Goal: Task Accomplishment & Management: Manage account settings

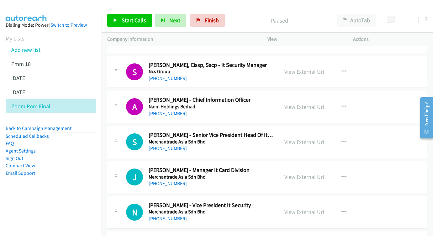
scroll to position [2594, 0]
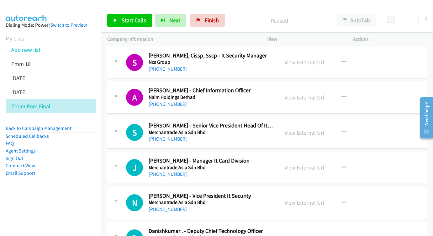
click at [303, 129] on link "View External Url" at bounding box center [304, 132] width 40 height 7
click at [302, 164] on link "View External Url" at bounding box center [304, 167] width 40 height 7
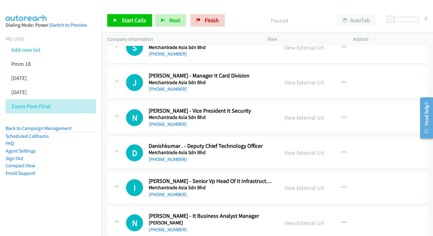
scroll to position [2679, 0]
click at [299, 114] on link "View External Url" at bounding box center [304, 117] width 40 height 7
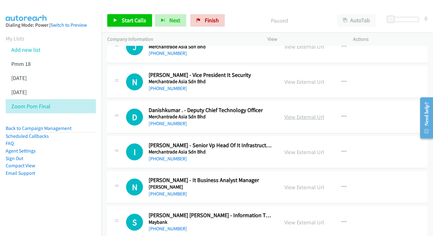
click at [304, 113] on link "View External Url" at bounding box center [304, 116] width 40 height 7
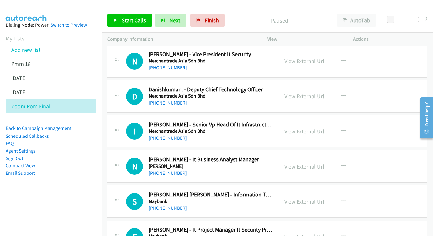
scroll to position [2742, 0]
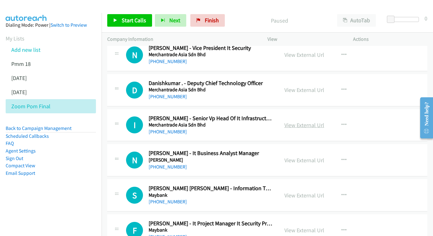
click at [302, 121] on link "View External Url" at bounding box center [304, 124] width 40 height 7
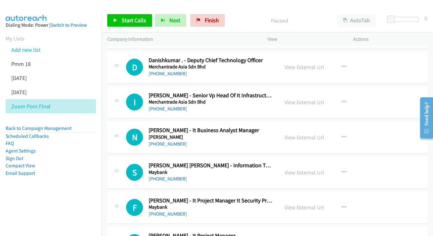
scroll to position [2768, 0]
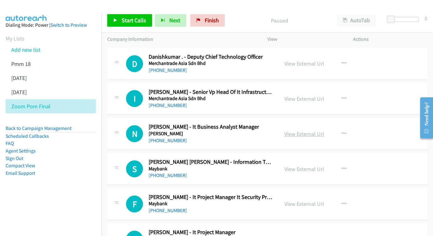
click at [305, 130] on link "View External Url" at bounding box center [304, 133] width 40 height 7
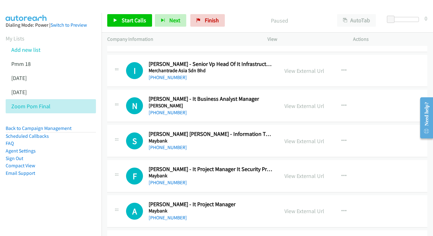
scroll to position [2797, 0]
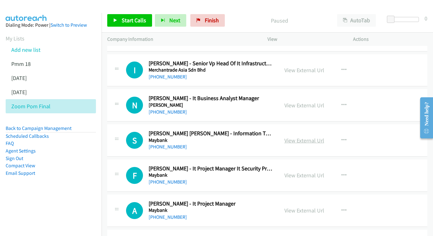
click at [302, 137] on link "View External Url" at bounding box center [304, 140] width 40 height 7
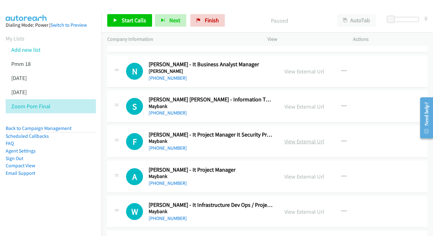
scroll to position [2831, 0]
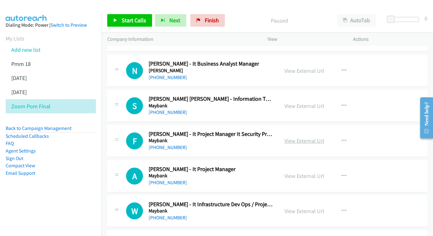
click at [301, 137] on link "View External Url" at bounding box center [304, 140] width 40 height 7
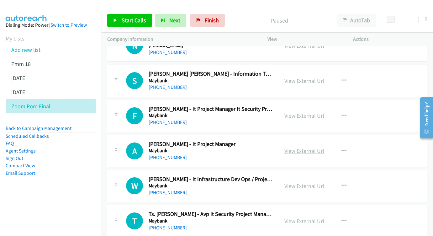
scroll to position [2866, 0]
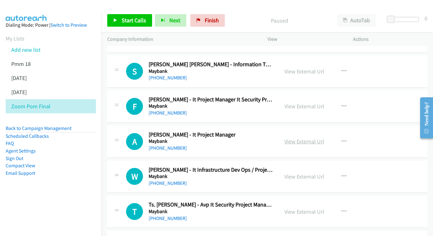
click at [304, 138] on link "View External Url" at bounding box center [304, 141] width 40 height 7
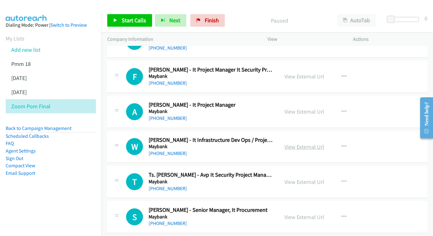
scroll to position [2900, 0]
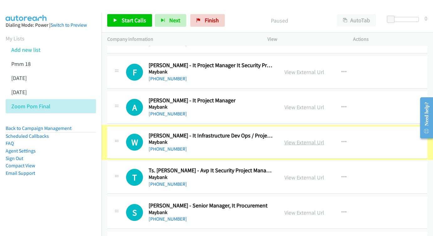
click at [297, 139] on link "View External Url" at bounding box center [304, 142] width 40 height 7
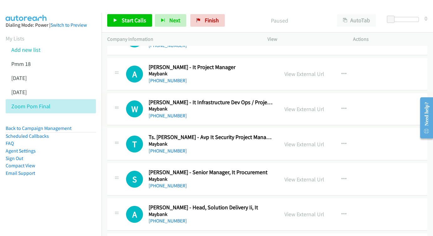
scroll to position [2944, 0]
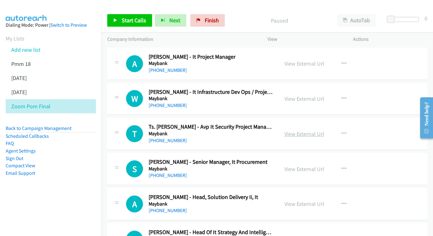
click at [312, 130] on link "View External Url" at bounding box center [304, 133] width 40 height 7
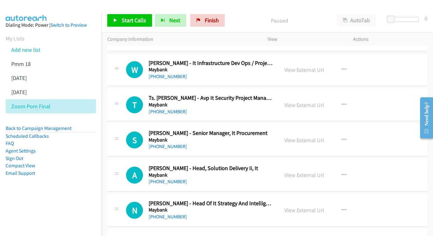
scroll to position [2978, 0]
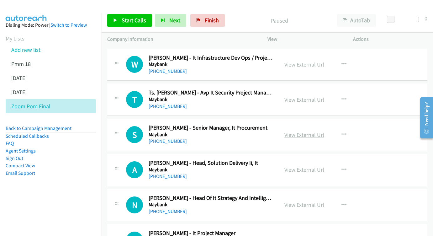
click at [303, 131] on link "View External Url" at bounding box center [304, 134] width 40 height 7
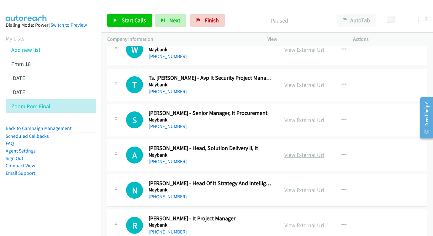
scroll to position [3010, 0]
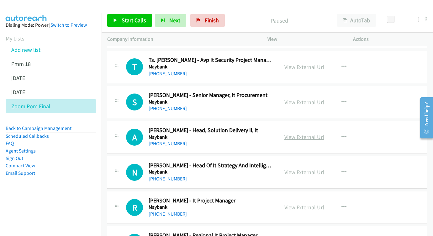
click at [310, 133] on link "View External Url" at bounding box center [304, 136] width 40 height 7
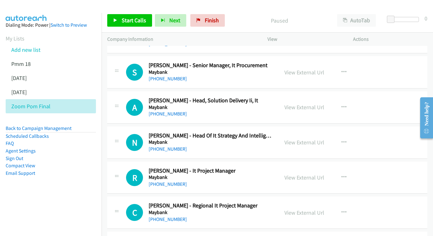
scroll to position [3043, 0]
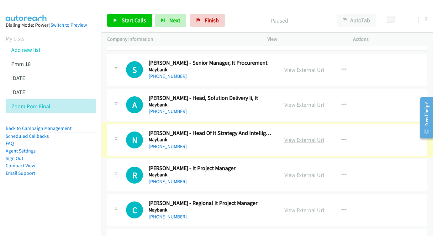
click at [300, 136] on link "View External Url" at bounding box center [304, 139] width 40 height 7
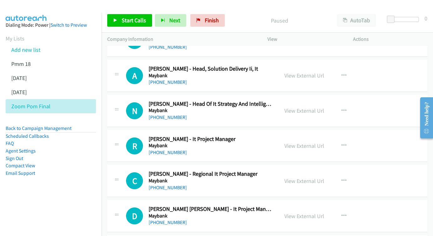
scroll to position [3075, 0]
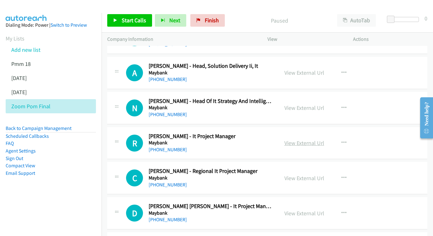
click at [296, 139] on link "View External Url" at bounding box center [304, 142] width 40 height 7
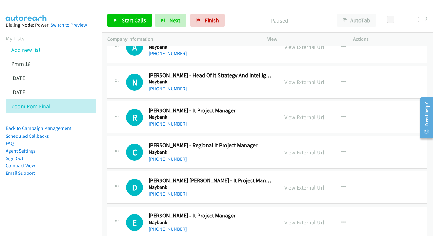
scroll to position [3107, 0]
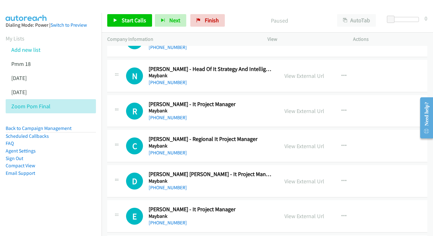
click at [328, 135] on div "View External Url View External Url Schedule/Manage Callback Start Calls Here R…" at bounding box center [324, 145] width 91 height 21
click at [316, 142] on link "View External Url" at bounding box center [304, 145] width 40 height 7
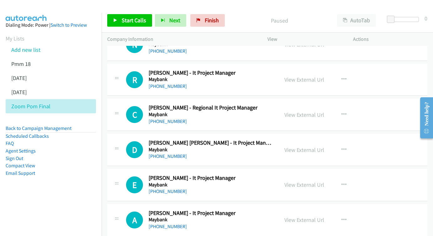
scroll to position [3139, 0]
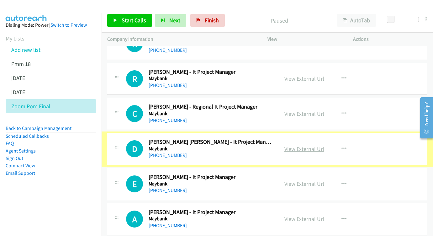
click at [302, 145] on link "View External Url" at bounding box center [304, 148] width 40 height 7
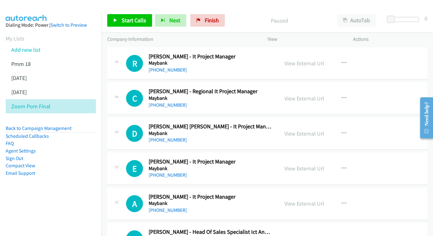
scroll to position [3174, 0]
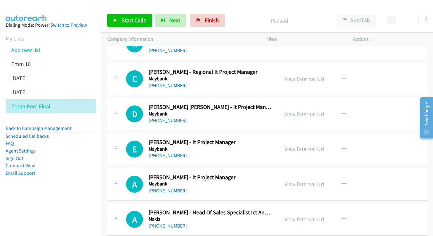
click at [303, 139] on div "View External Url View External Url Schedule/Manage Callback Start Calls Here R…" at bounding box center [324, 149] width 91 height 21
click at [303, 145] on link "View External Url" at bounding box center [304, 148] width 40 height 7
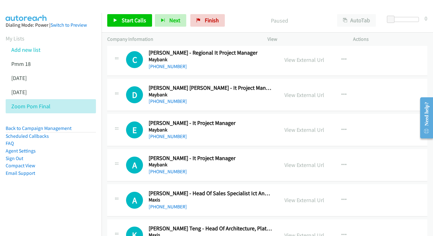
scroll to position [3209, 0]
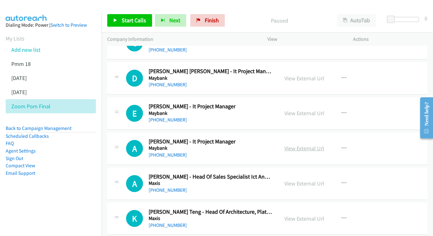
click at [292, 145] on link "View External Url" at bounding box center [304, 148] width 40 height 7
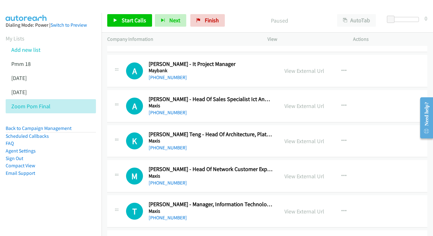
scroll to position [3296, 0]
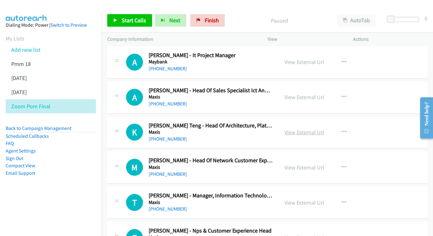
click at [295, 129] on link "View External Url" at bounding box center [304, 132] width 40 height 7
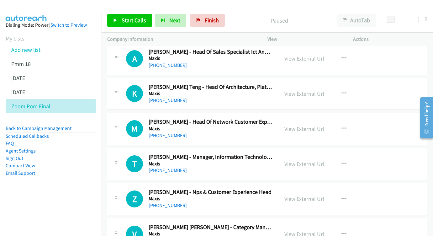
scroll to position [3335, 0]
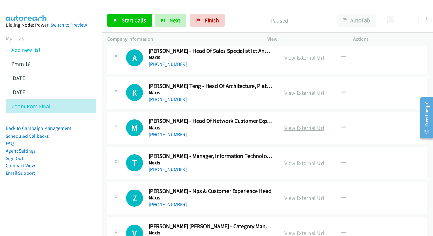
click at [307, 124] on link "View External Url" at bounding box center [304, 127] width 40 height 7
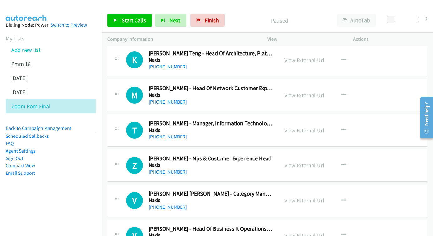
scroll to position [3375, 0]
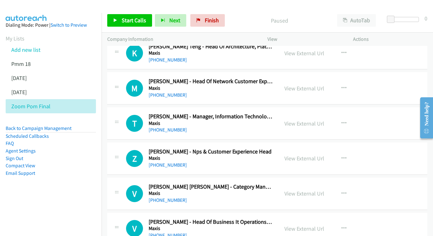
click at [296, 113] on div "View External Url View External Url Schedule/Manage Callback Start Calls Here R…" at bounding box center [324, 123] width 91 height 21
click at [297, 120] on link "View External Url" at bounding box center [304, 123] width 40 height 7
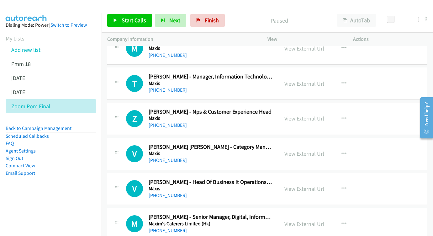
click at [288, 115] on link "View External Url" at bounding box center [304, 118] width 40 height 7
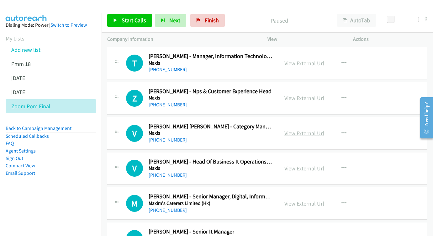
scroll to position [3440, 0]
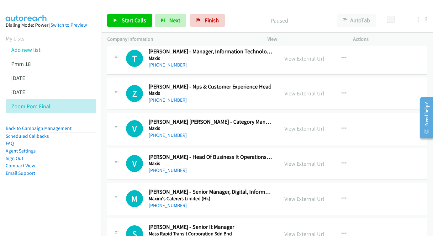
click at [295, 125] on link "View External Url" at bounding box center [304, 128] width 40 height 7
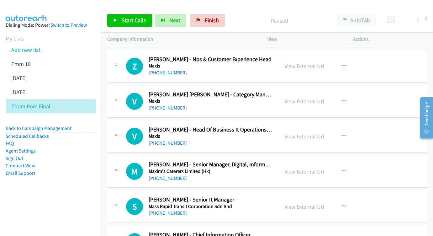
scroll to position [3467, 0]
click at [307, 133] on link "View External Url" at bounding box center [304, 136] width 40 height 7
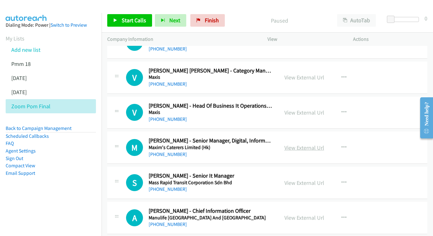
scroll to position [3497, 0]
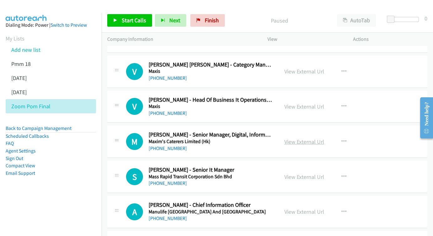
click at [302, 138] on link "View External Url" at bounding box center [304, 141] width 40 height 7
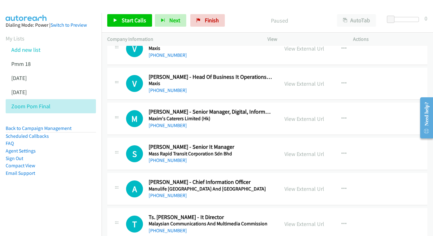
scroll to position [3525, 0]
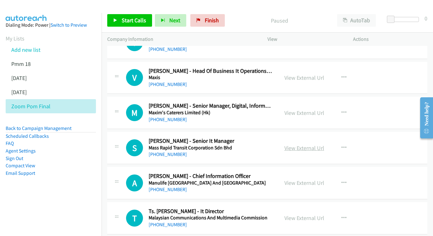
click at [297, 144] on link "View External Url" at bounding box center [304, 147] width 40 height 7
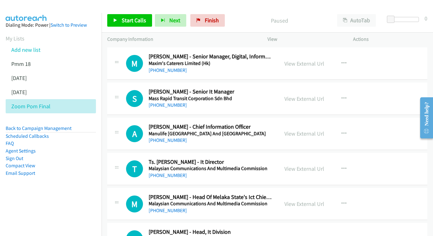
click at [303, 151] on td "T Callback Scheduled Ts. Zaharah Jamil - It Director Malaysian Communications A…" at bounding box center [267, 168] width 331 height 35
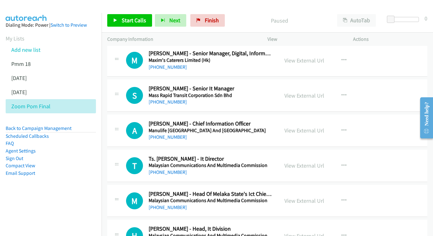
scroll to position [3579, 0]
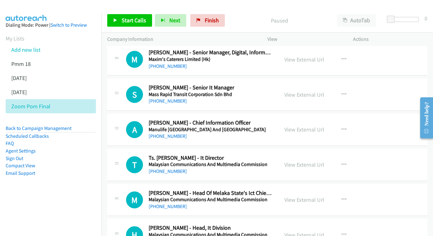
click at [298, 119] on div "View External Url View External Url Schedule/Manage Callback Start Calls Here R…" at bounding box center [324, 129] width 91 height 21
click at [287, 125] on link "View External Url" at bounding box center [304, 128] width 40 height 7
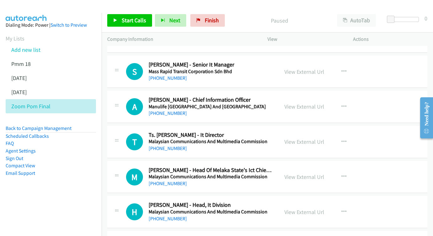
scroll to position [3611, 0]
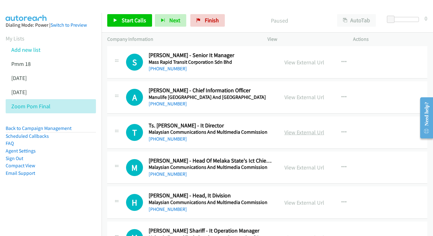
click at [305, 129] on link "View External Url" at bounding box center [304, 132] width 40 height 7
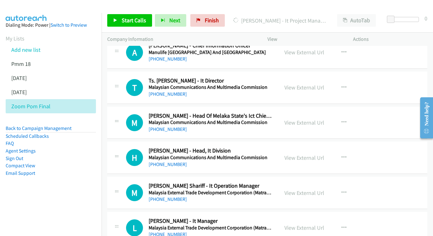
scroll to position [3656, 0]
click at [306, 118] on link "View External Url" at bounding box center [304, 121] width 40 height 7
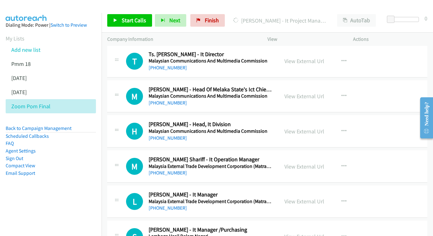
scroll to position [3685, 0]
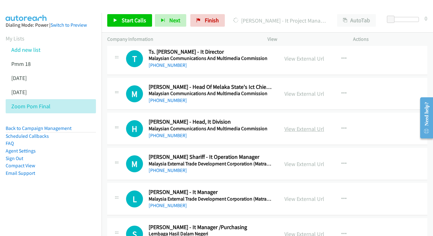
click at [309, 125] on link "View External Url" at bounding box center [304, 128] width 40 height 7
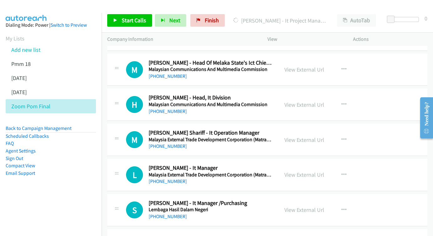
scroll to position [3717, 0]
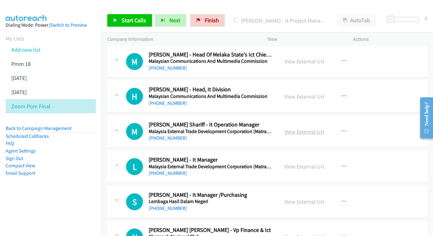
click at [301, 128] on link "View External Url" at bounding box center [304, 131] width 40 height 7
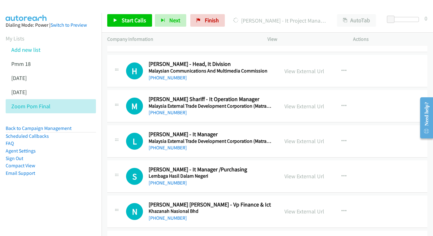
scroll to position [3745, 0]
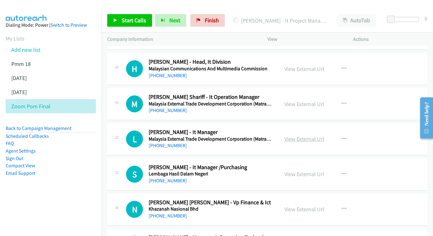
click at [317, 135] on link "View External Url" at bounding box center [304, 138] width 40 height 7
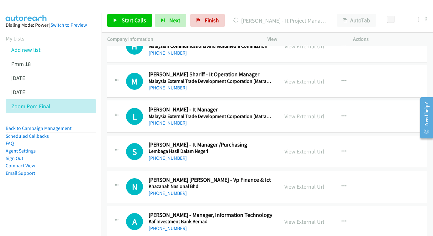
scroll to position [3770, 0]
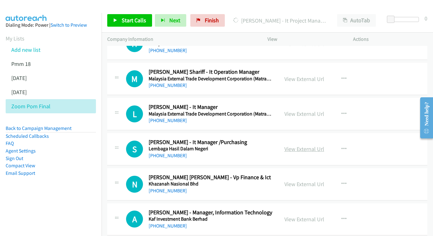
click at [289, 145] on link "View External Url" at bounding box center [304, 148] width 40 height 7
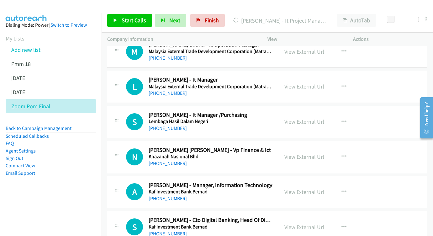
scroll to position [3799, 0]
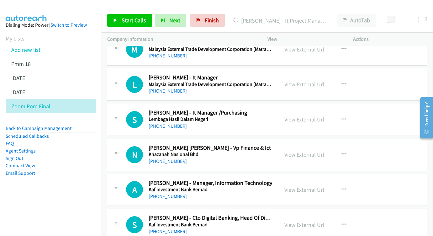
click at [297, 151] on link "View External Url" at bounding box center [304, 154] width 40 height 7
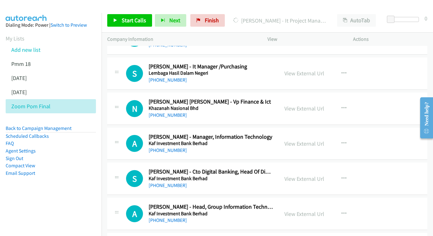
scroll to position [3850, 0]
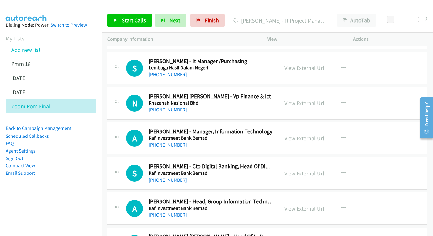
click at [299, 128] on div "View External Url View External Url Schedule/Manage Callback Start Calls Here R…" at bounding box center [324, 138] width 91 height 21
click at [301, 134] on link "View External Url" at bounding box center [304, 137] width 40 height 7
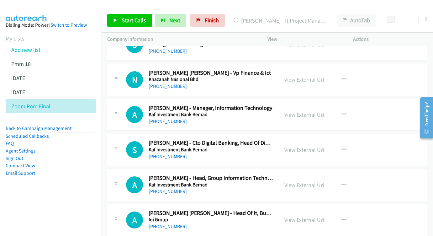
scroll to position [3878, 0]
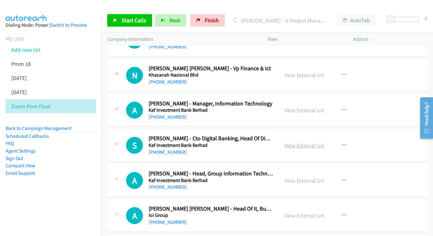
click at [312, 142] on link "View External Url" at bounding box center [304, 145] width 40 height 7
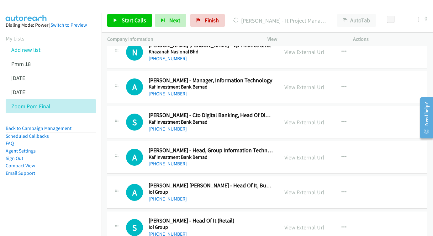
scroll to position [3907, 0]
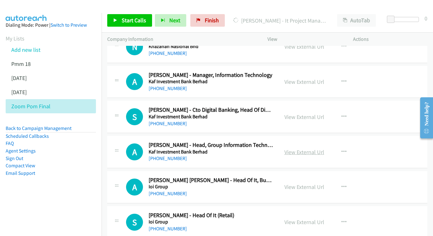
click at [305, 148] on link "View External Url" at bounding box center [304, 151] width 40 height 7
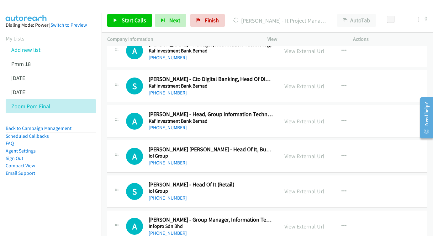
scroll to position [3954, 0]
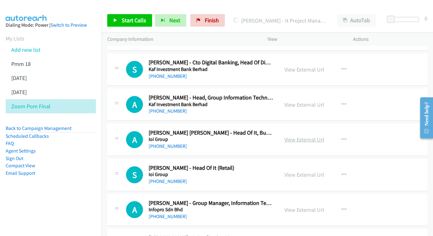
click at [300, 136] on link "View External Url" at bounding box center [304, 139] width 40 height 7
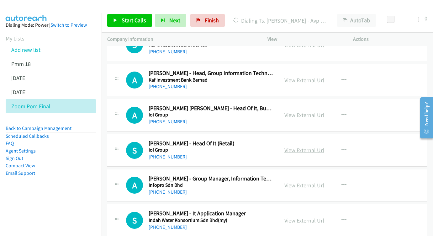
scroll to position [3983, 0]
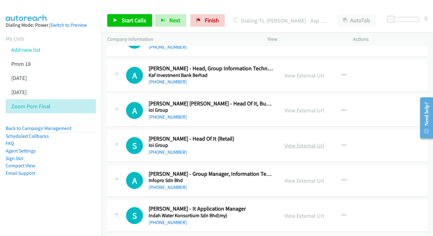
click at [298, 142] on link "View External Url" at bounding box center [304, 145] width 40 height 7
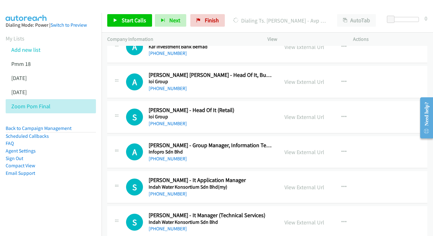
scroll to position [4018, 0]
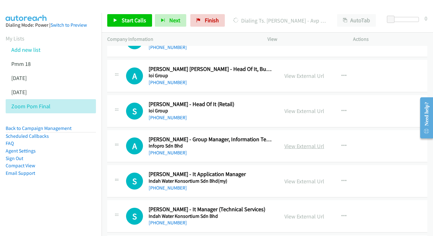
click at [313, 142] on link "View External Url" at bounding box center [304, 145] width 40 height 7
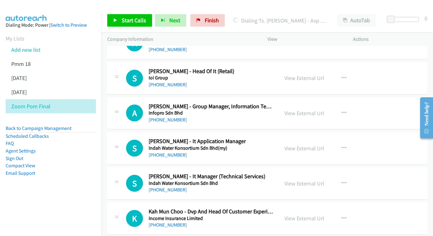
scroll to position [4060, 0]
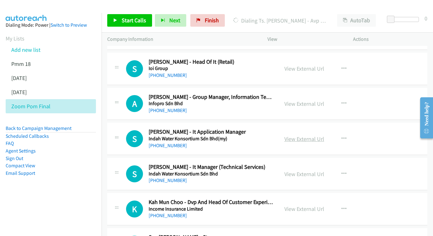
click at [292, 135] on link "View External Url" at bounding box center [304, 138] width 40 height 7
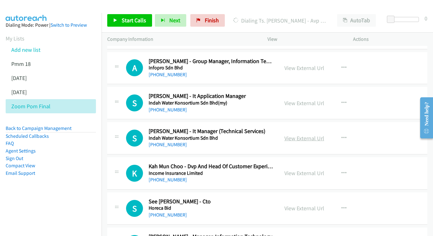
click at [297, 134] on link "View External Url" at bounding box center [304, 137] width 40 height 7
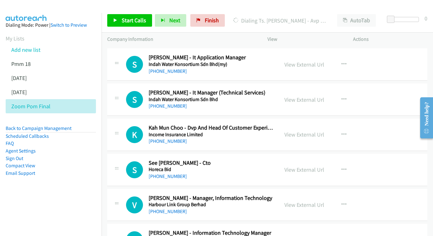
scroll to position [4133, 0]
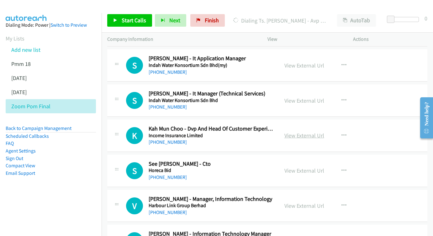
click at [300, 132] on link "View External Url" at bounding box center [304, 135] width 40 height 7
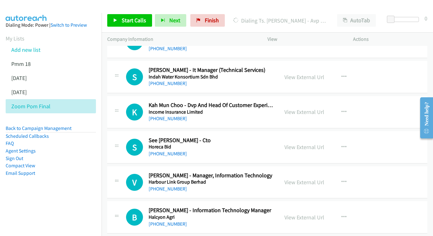
scroll to position [4159, 0]
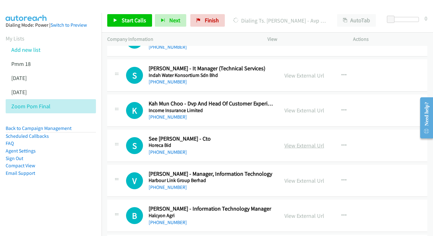
click at [302, 142] on link "View External Url" at bounding box center [304, 145] width 40 height 7
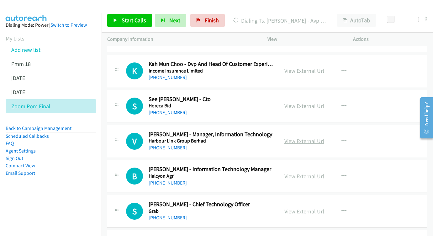
click at [296, 137] on link "View External Url" at bounding box center [304, 140] width 40 height 7
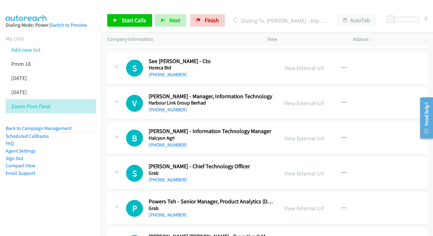
scroll to position [4236, 0]
click at [291, 134] on link "View External Url" at bounding box center [304, 137] width 40 height 7
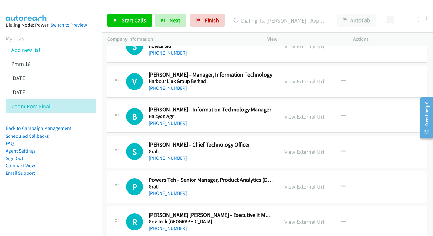
scroll to position [4267, 0]
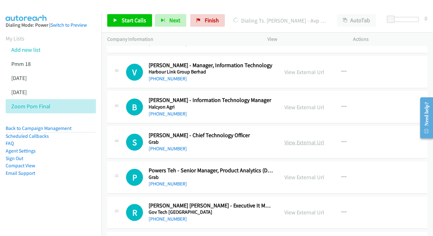
click at [290, 139] on link "View External Url" at bounding box center [304, 142] width 40 height 7
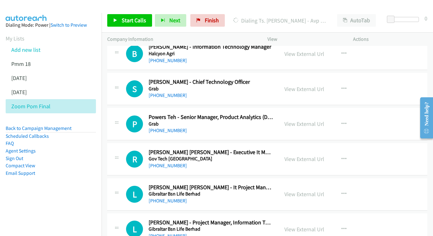
scroll to position [4325, 0]
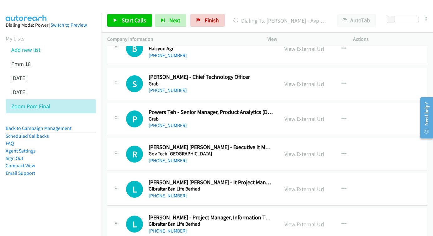
click at [299, 144] on div "View External Url View External Url Schedule/Manage Callback Start Calls Here R…" at bounding box center [324, 154] width 91 height 21
click at [293, 150] on link "View External Url" at bounding box center [304, 153] width 40 height 7
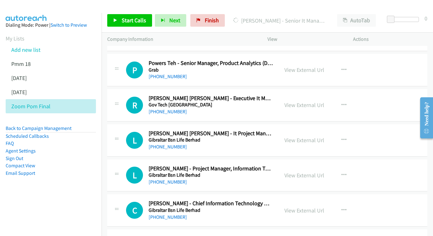
scroll to position [4377, 0]
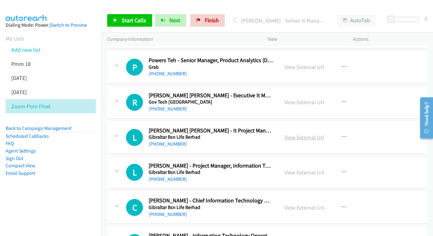
click at [307, 134] on link "View External Url" at bounding box center [304, 137] width 40 height 7
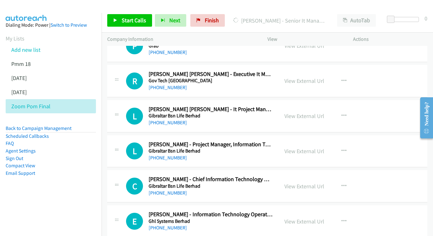
scroll to position [4405, 0]
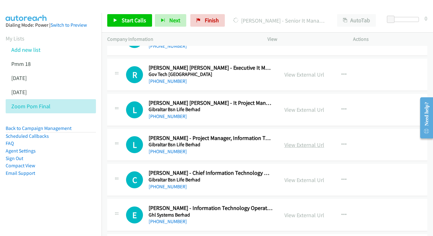
click at [316, 141] on link "View External Url" at bounding box center [304, 144] width 40 height 7
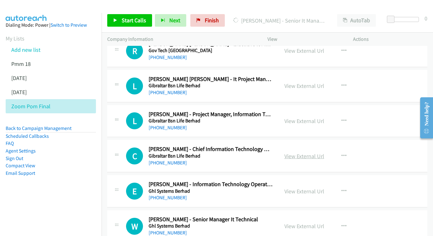
scroll to position [4432, 0]
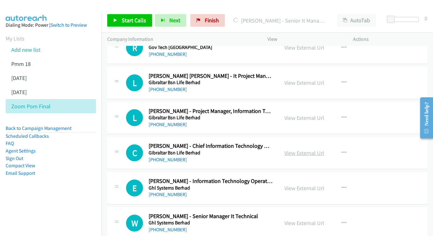
click at [306, 149] on link "View External Url" at bounding box center [304, 152] width 40 height 7
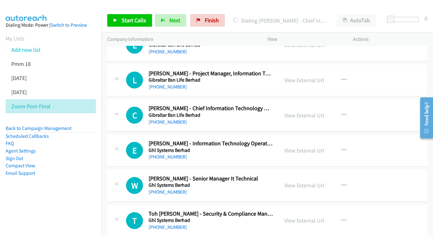
scroll to position [4470, 0]
click at [292, 146] on div "View External Url" at bounding box center [304, 150] width 40 height 8
click at [297, 146] on link "View External Url" at bounding box center [304, 149] width 40 height 7
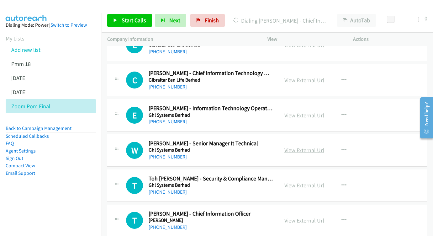
scroll to position [4504, 0]
click at [293, 146] on link "View External Url" at bounding box center [304, 149] width 40 height 7
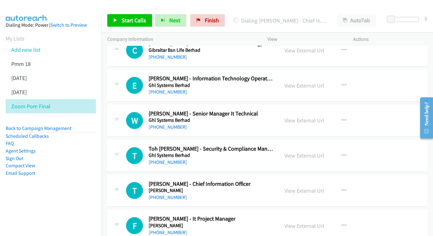
scroll to position [4541, 0]
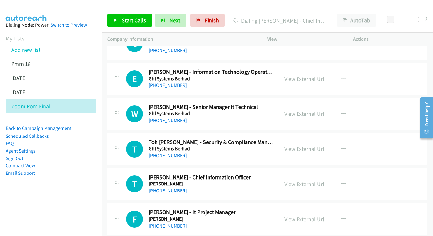
click at [293, 145] on div "View External Url" at bounding box center [304, 149] width 40 height 8
click at [295, 145] on link "View External Url" at bounding box center [304, 148] width 40 height 7
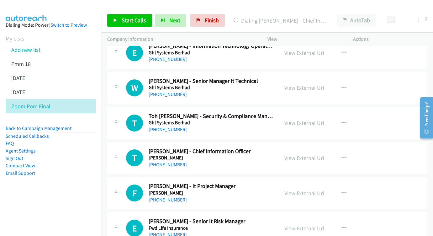
scroll to position [4577, 0]
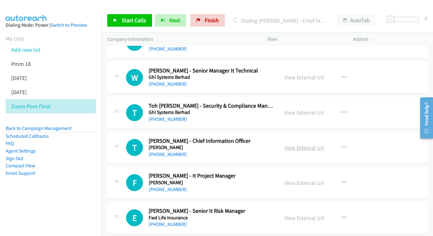
click at [318, 144] on link "View External Url" at bounding box center [304, 147] width 40 height 7
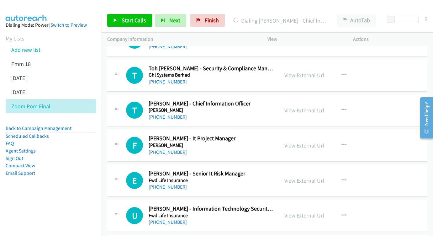
scroll to position [4615, 0]
click at [298, 141] on link "View External Url" at bounding box center [304, 144] width 40 height 7
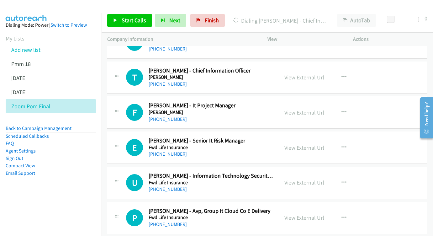
scroll to position [4659, 0]
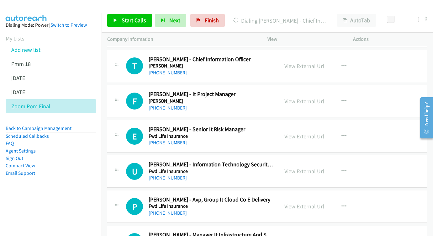
click at [304, 133] on link "View External Url" at bounding box center [304, 136] width 40 height 7
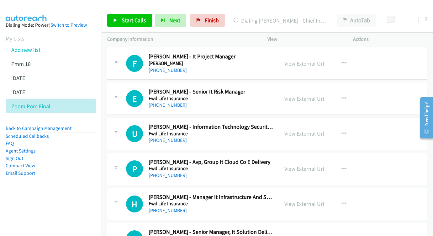
scroll to position [4686, 0]
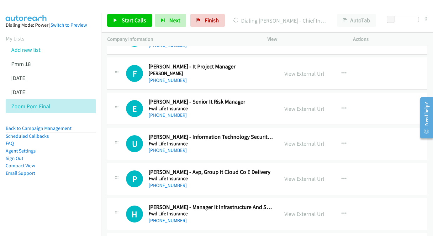
click at [303, 139] on div "View External Url" at bounding box center [304, 143] width 40 height 8
click at [317, 140] on link "View External Url" at bounding box center [304, 143] width 40 height 7
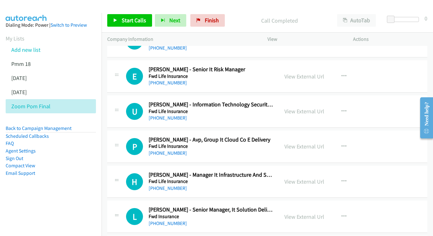
scroll to position [4717, 0]
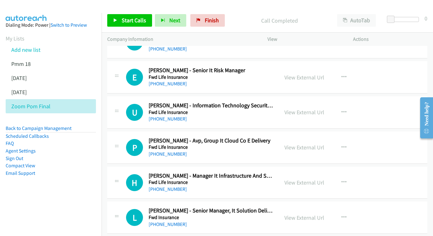
click at [288, 137] on div "View External Url View External Url Schedule/Manage Callback Start Calls Here R…" at bounding box center [324, 147] width 91 height 21
click at [294, 144] on link "View External Url" at bounding box center [304, 147] width 40 height 7
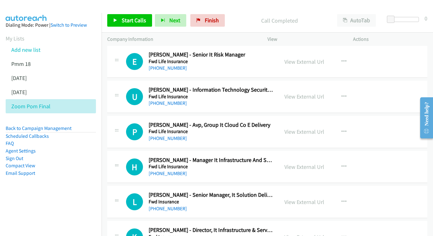
scroll to position [4749, 0]
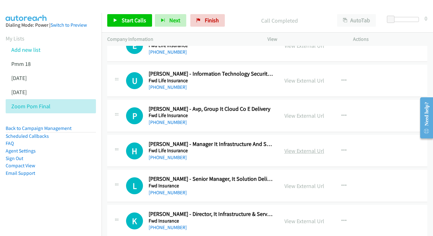
click at [302, 147] on link "View External Url" at bounding box center [304, 150] width 40 height 7
click at [39, 49] on link "Add new list" at bounding box center [25, 49] width 29 height 7
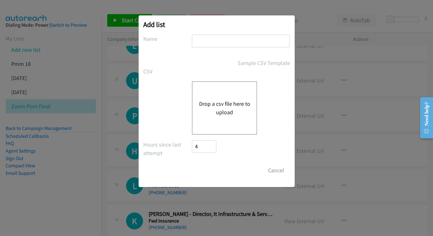
click at [235, 48] on div at bounding box center [241, 43] width 98 height 18
click at [234, 43] on input "text" at bounding box center [241, 40] width 98 height 13
type input "nice camp"
click at [223, 101] on button "Drop a csv file here to upload" at bounding box center [224, 107] width 51 height 17
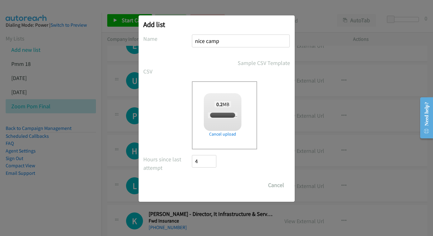
checkbox input "true"
click at [211, 187] on input "Save List" at bounding box center [208, 185] width 33 height 13
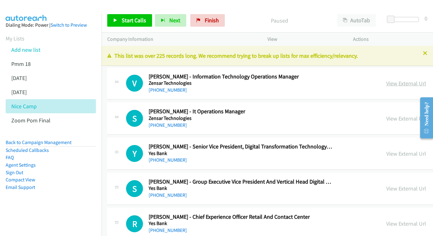
click at [397, 83] on link "View External Url" at bounding box center [406, 83] width 40 height 7
click at [408, 117] on link "View External Url" at bounding box center [406, 118] width 40 height 7
click at [393, 154] on link "View External Url" at bounding box center [406, 153] width 40 height 7
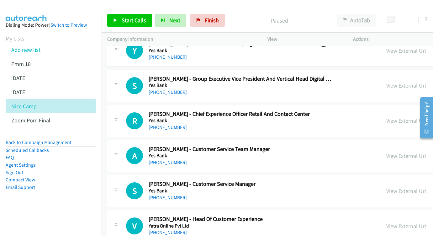
scroll to position [109, 0]
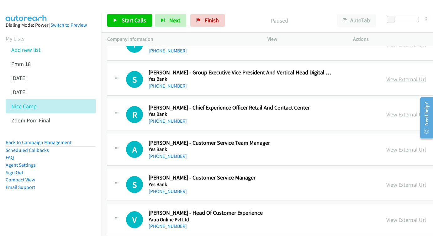
click at [408, 78] on link "View External Url" at bounding box center [406, 79] width 40 height 7
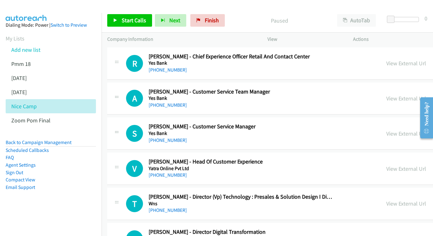
scroll to position [162, 0]
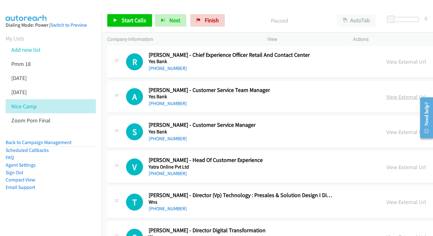
click at [395, 93] on link "View External Url" at bounding box center [406, 96] width 40 height 7
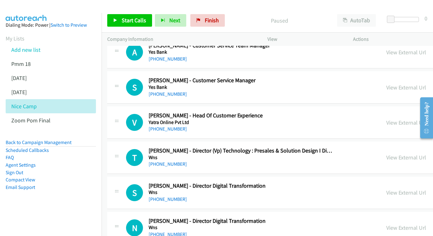
scroll to position [207, 0]
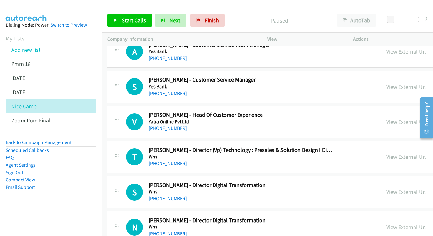
click at [407, 83] on link "View External Url" at bounding box center [406, 86] width 40 height 7
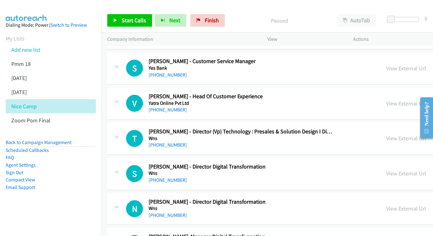
scroll to position [250, 0]
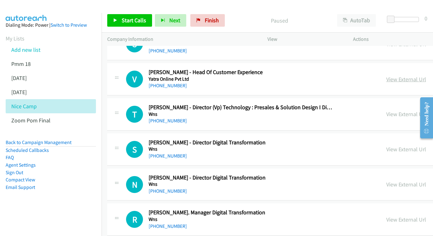
click at [408, 76] on link "View External Url" at bounding box center [406, 79] width 40 height 7
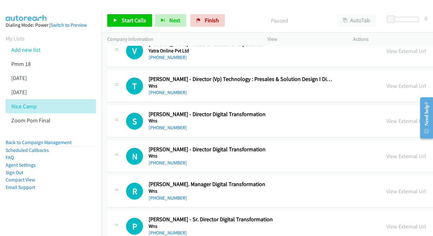
scroll to position [291, 0]
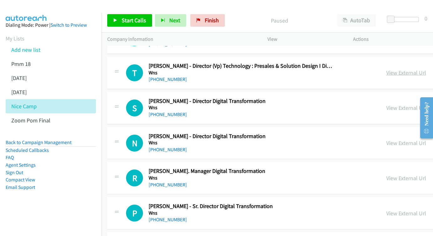
click at [396, 69] on link "View External Url" at bounding box center [406, 72] width 40 height 7
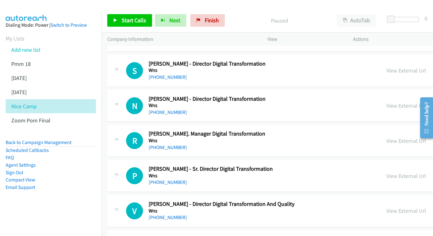
scroll to position [328, 0]
click at [410, 66] on link "View External Url" at bounding box center [406, 69] width 40 height 7
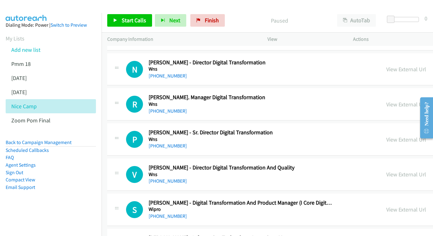
scroll to position [365, 0]
click at [404, 65] on link "View External Url" at bounding box center [406, 68] width 40 height 7
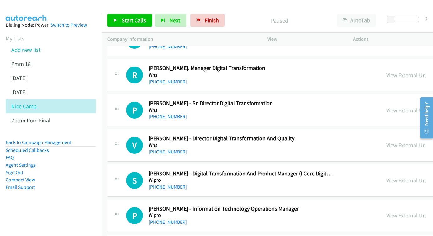
scroll to position [396, 0]
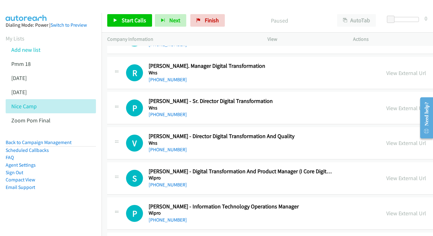
click at [400, 69] on link "View External Url" at bounding box center [406, 72] width 40 height 7
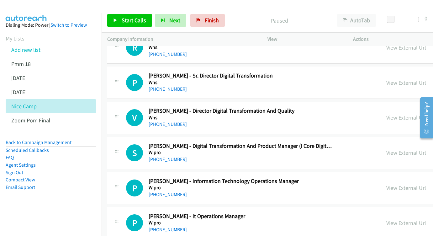
scroll to position [432, 0]
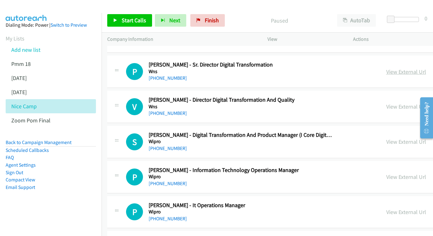
click at [403, 68] on link "View External Url" at bounding box center [406, 71] width 40 height 7
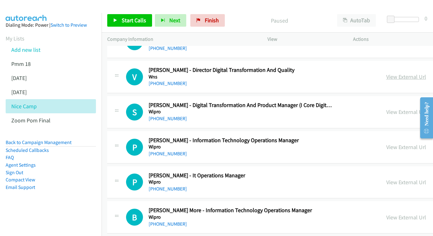
scroll to position [463, 0]
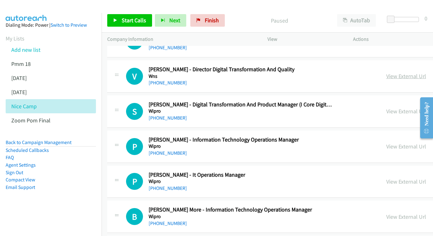
click at [402, 72] on link "View External Url" at bounding box center [406, 75] width 40 height 7
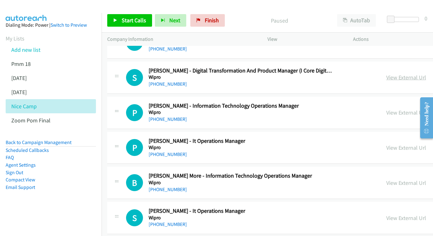
scroll to position [497, 0]
click at [411, 73] on link "View External Url" at bounding box center [406, 76] width 40 height 7
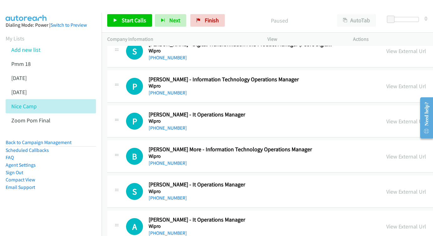
scroll to position [529, 0]
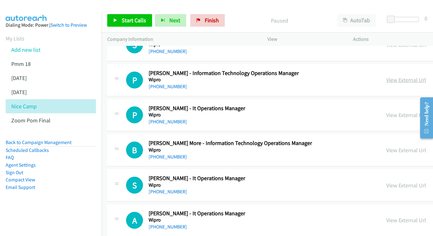
click at [409, 76] on link "View External Url" at bounding box center [406, 79] width 40 height 7
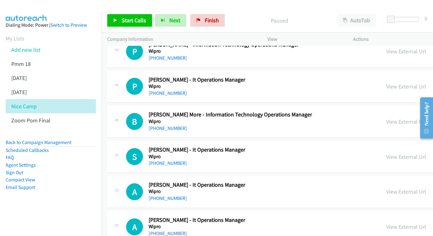
scroll to position [558, 0]
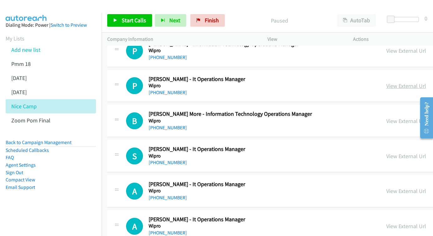
click at [394, 82] on link "View External Url" at bounding box center [406, 85] width 40 height 7
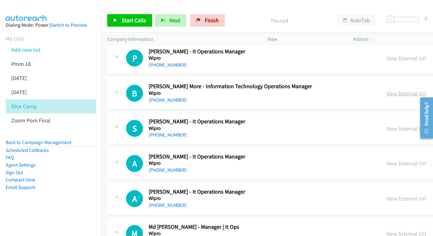
scroll to position [587, 0]
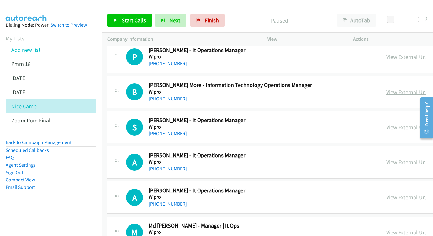
click at [411, 88] on link "View External Url" at bounding box center [406, 91] width 40 height 7
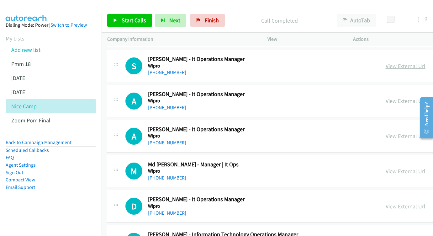
scroll to position [646, 1]
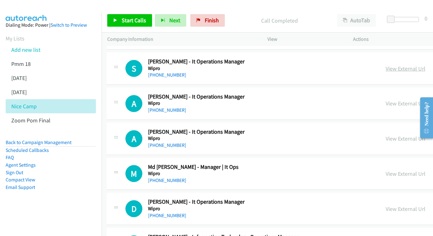
click at [405, 65] on link "View External Url" at bounding box center [406, 68] width 40 height 7
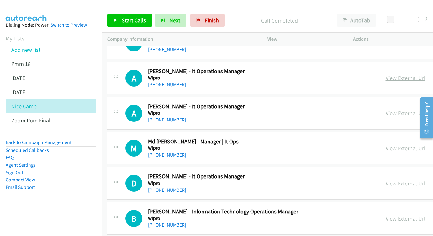
click at [411, 74] on link "View External Url" at bounding box center [406, 77] width 40 height 7
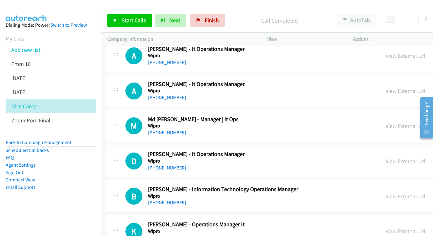
scroll to position [697, 1]
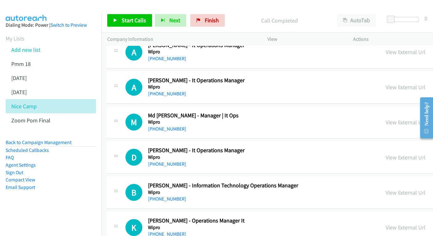
click at [404, 83] on link "View External Url" at bounding box center [406, 86] width 40 height 7
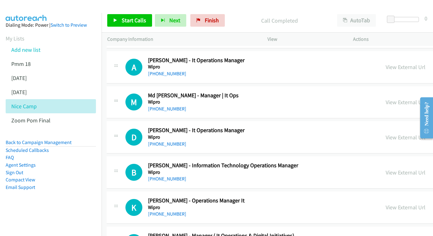
scroll to position [726, 1]
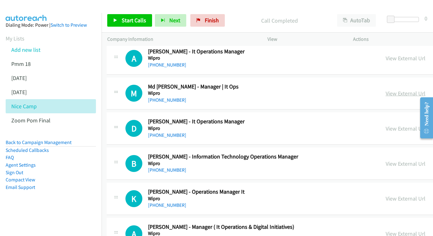
click at [402, 90] on link "View External Url" at bounding box center [406, 93] width 40 height 7
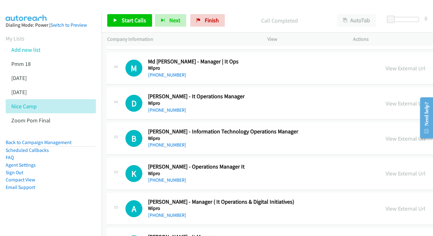
scroll to position [755, 1]
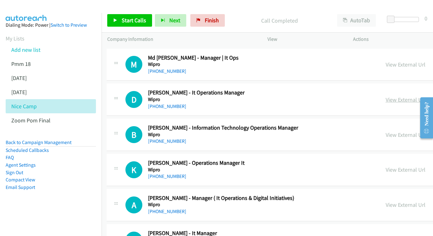
click at [404, 96] on link "View External Url" at bounding box center [406, 99] width 40 height 7
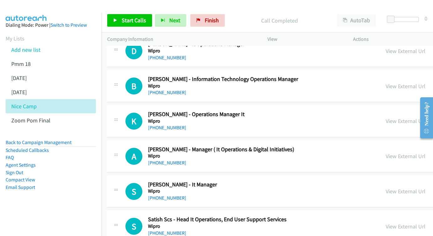
scroll to position [804, 1]
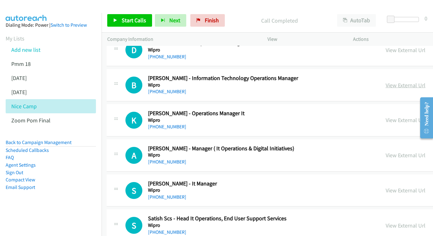
click at [409, 81] on link "View External Url" at bounding box center [406, 84] width 40 height 7
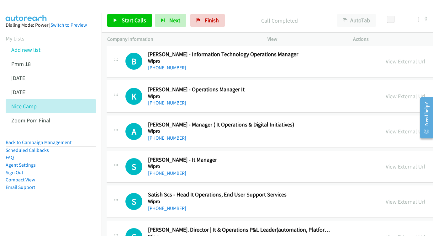
scroll to position [835, 1]
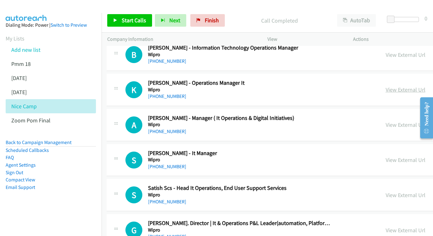
drag, startPoint x: 396, startPoint y: 71, endPoint x: 393, endPoint y: 74, distance: 3.3
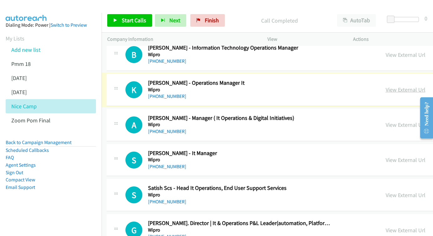
click at [402, 85] on div "View External Url" at bounding box center [406, 89] width 40 height 8
click at [412, 86] on link "View External Url" at bounding box center [406, 89] width 40 height 7
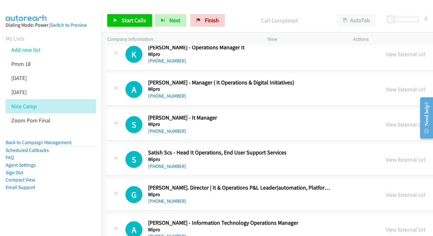
scroll to position [870, 0]
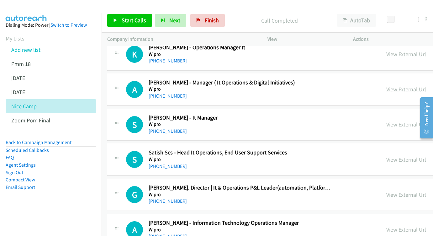
click at [407, 86] on link "View External Url" at bounding box center [406, 89] width 40 height 7
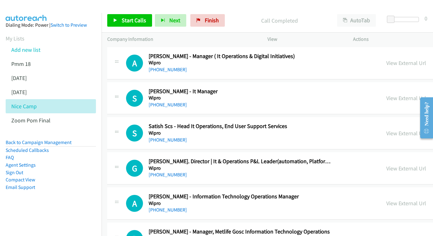
scroll to position [904, 0]
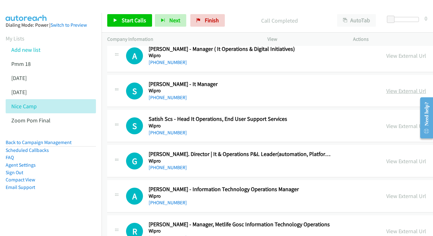
click at [396, 87] on link "View External Url" at bounding box center [406, 90] width 40 height 7
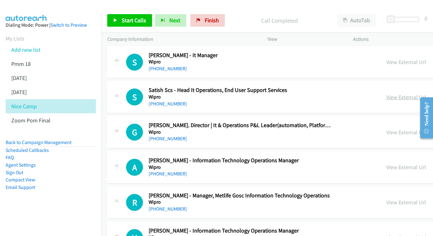
scroll to position [945, 0]
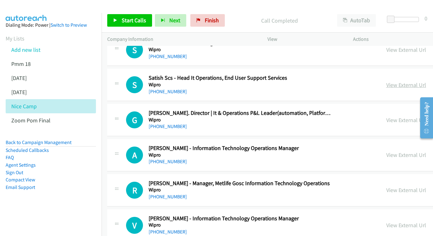
click at [417, 81] on link "View External Url" at bounding box center [406, 84] width 40 height 7
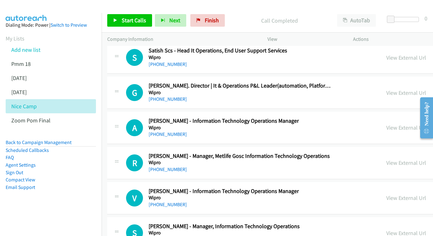
scroll to position [988, 0]
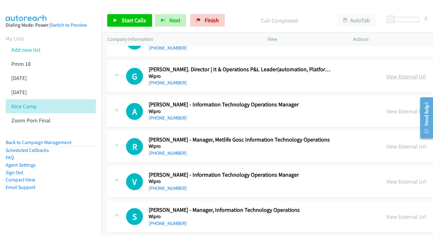
click at [401, 73] on link "View External Url" at bounding box center [406, 76] width 40 height 7
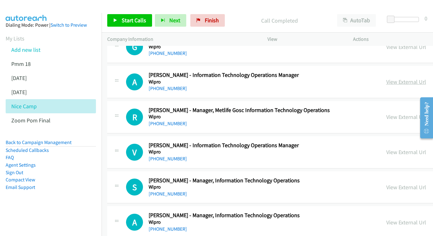
scroll to position [1017, 0]
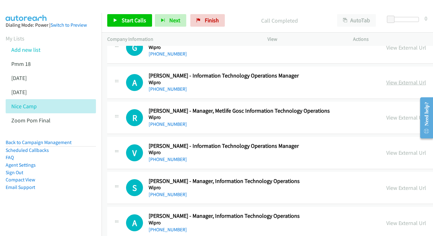
click at [421, 79] on link "View External Url" at bounding box center [406, 82] width 40 height 7
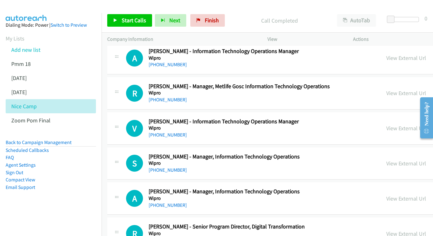
scroll to position [1047, 0]
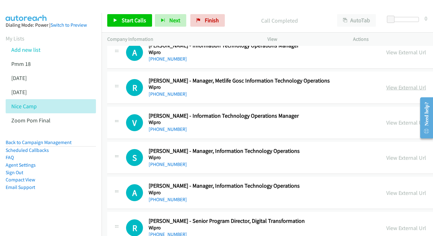
click at [404, 84] on link "View External Url" at bounding box center [406, 87] width 40 height 7
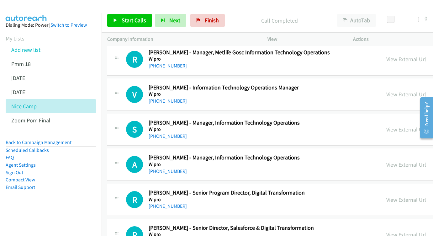
scroll to position [1085, 0]
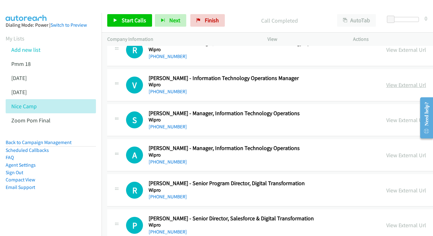
click at [418, 81] on link "View External Url" at bounding box center [406, 84] width 40 height 7
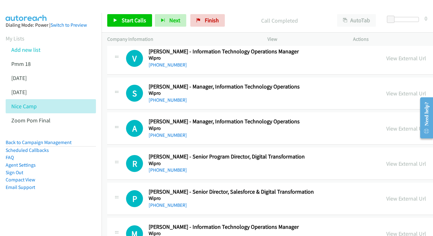
scroll to position [1114, 0]
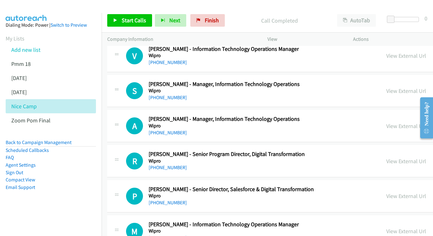
click at [399, 87] on div "View External Url" at bounding box center [406, 91] width 40 height 8
click at [399, 87] on link "View External Url" at bounding box center [406, 90] width 40 height 7
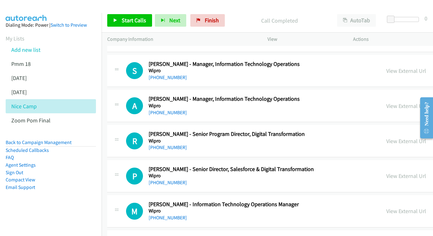
scroll to position [1144, 0]
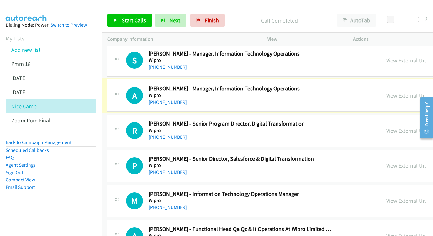
click at [399, 92] on link "View External Url" at bounding box center [406, 95] width 40 height 7
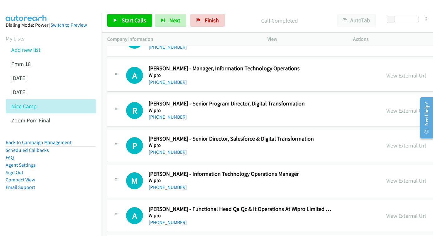
scroll to position [1170, 0]
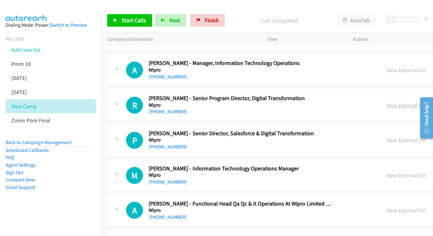
click at [416, 102] on link "View External Url" at bounding box center [406, 105] width 40 height 7
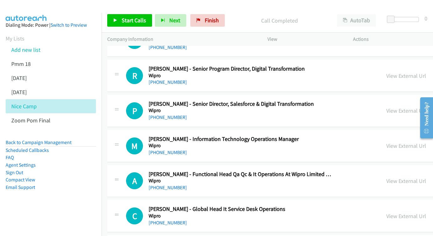
scroll to position [1224, 0]
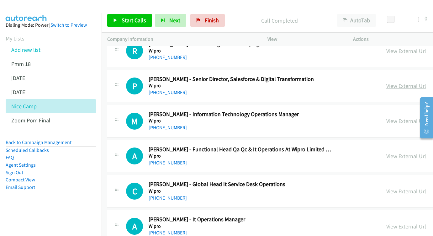
click at [395, 82] on link "View External Url" at bounding box center [406, 85] width 40 height 7
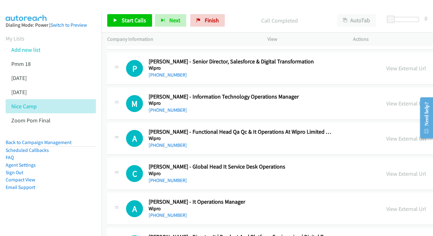
scroll to position [1252, 0]
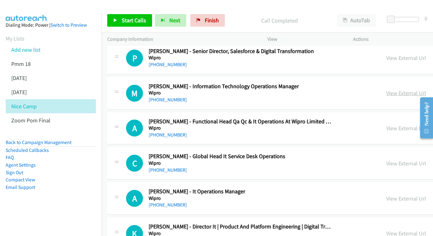
click at [413, 89] on link "View External Url" at bounding box center [406, 92] width 40 height 7
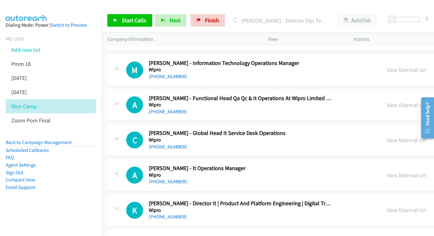
scroll to position [1284, 0]
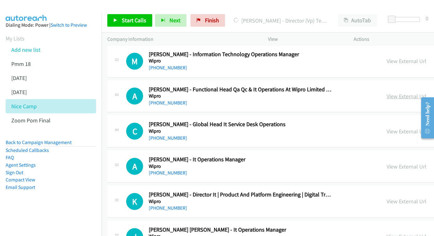
click at [393, 92] on link "View External Url" at bounding box center [406, 95] width 40 height 7
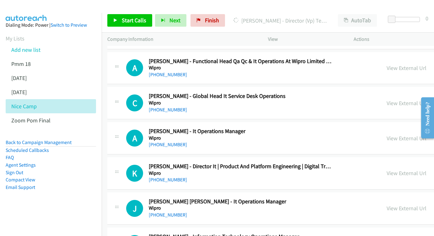
scroll to position [1321, 0]
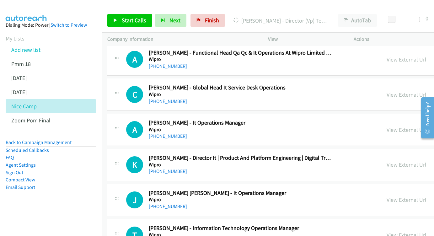
click at [415, 91] on link "View External Url" at bounding box center [406, 94] width 40 height 7
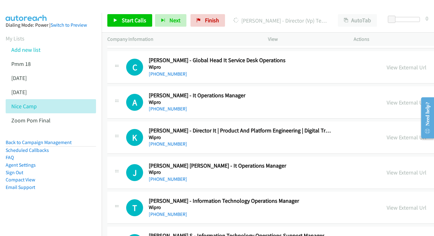
scroll to position [1349, 0]
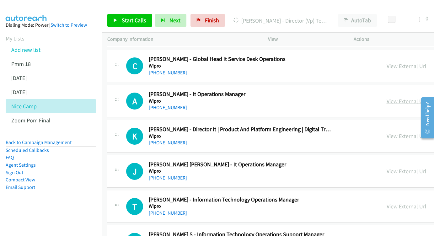
click at [398, 97] on link "View External Url" at bounding box center [406, 100] width 40 height 7
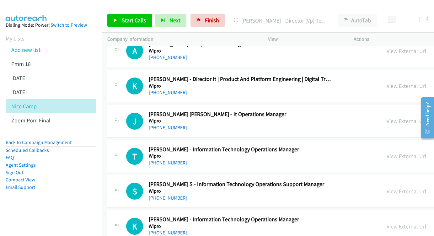
scroll to position [1398, 0]
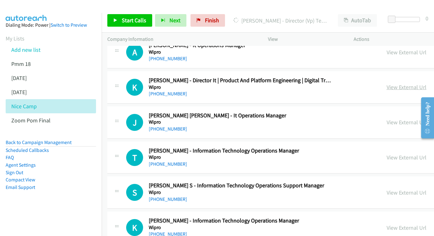
click at [394, 83] on link "View External Url" at bounding box center [406, 86] width 40 height 7
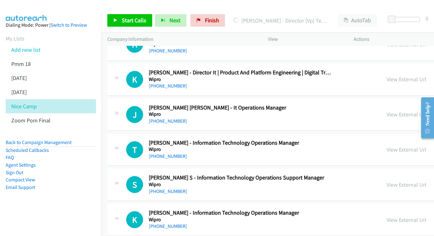
scroll to position [1425, 0]
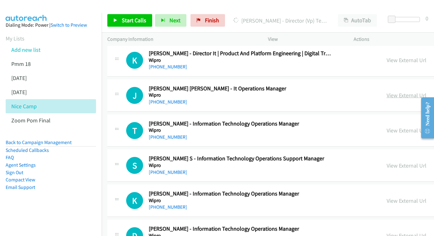
click at [405, 92] on link "View External Url" at bounding box center [406, 95] width 40 height 7
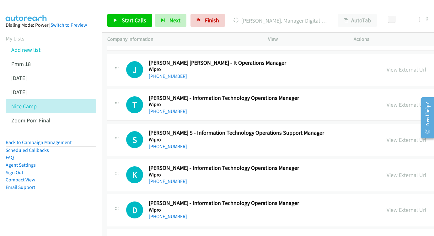
click at [396, 101] on link "View External Url" at bounding box center [406, 104] width 40 height 7
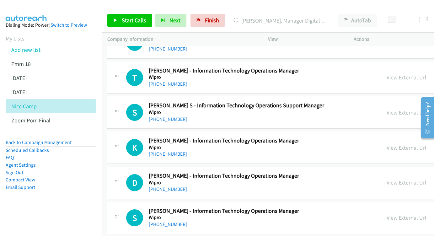
scroll to position [1488, 0]
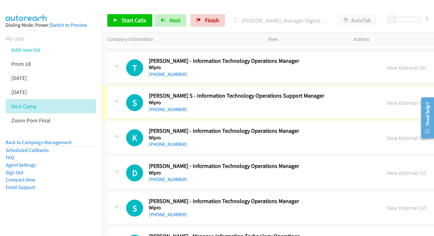
drag, startPoint x: 414, startPoint y: 79, endPoint x: 264, endPoint y: 56, distance: 151.9
click at [396, 99] on link "View External Url" at bounding box center [406, 102] width 40 height 7
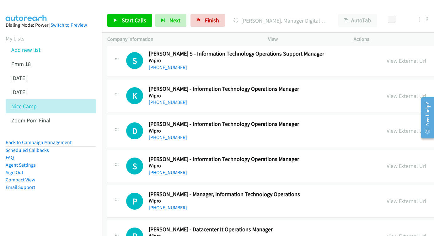
scroll to position [1530, 1]
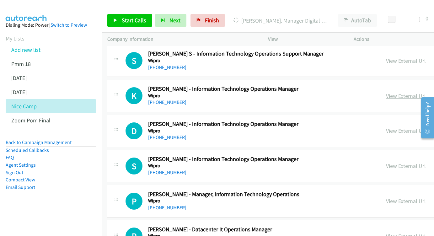
click at [404, 92] on link "View External Url" at bounding box center [406, 95] width 40 height 7
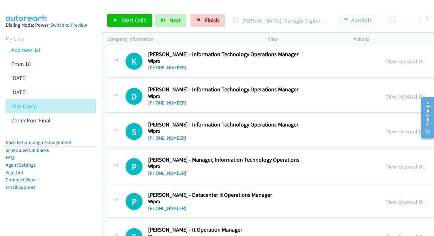
scroll to position [1564, 0]
click at [400, 92] on link "View External Url" at bounding box center [406, 95] width 40 height 7
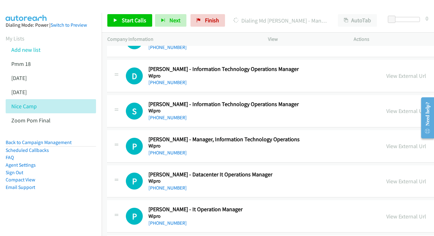
scroll to position [1595, 0]
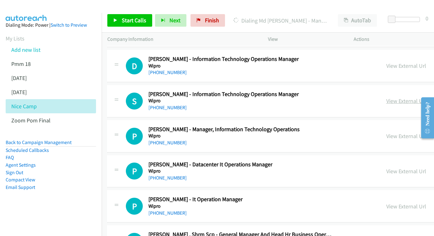
click at [394, 97] on link "View External Url" at bounding box center [406, 100] width 40 height 7
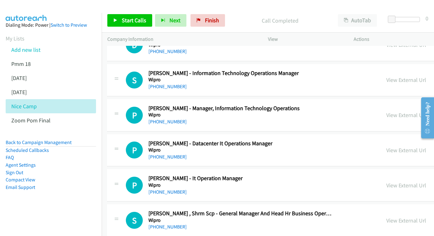
scroll to position [1624, 0]
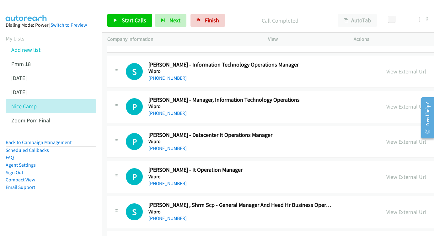
click at [419, 103] on link "View External Url" at bounding box center [406, 106] width 40 height 7
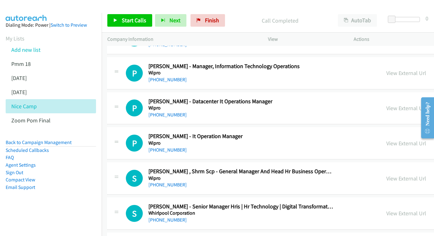
scroll to position [1659, 0]
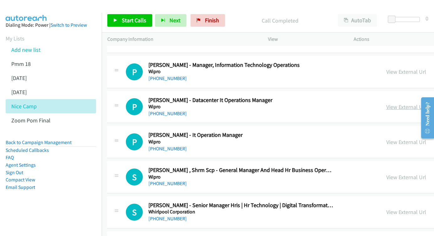
click at [418, 103] on link "View External Url" at bounding box center [406, 106] width 40 height 7
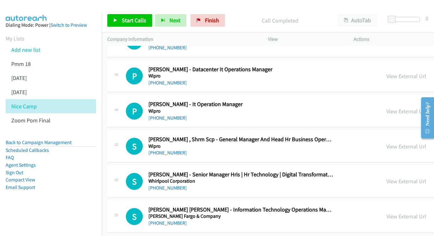
scroll to position [1691, 0]
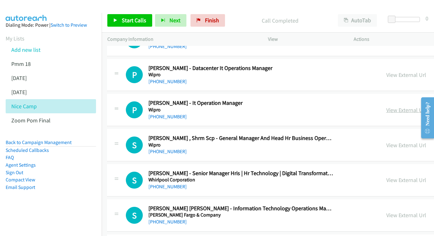
click at [409, 106] on link "View External Url" at bounding box center [406, 109] width 40 height 7
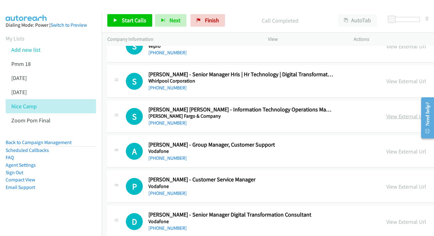
scroll to position [1791, 0]
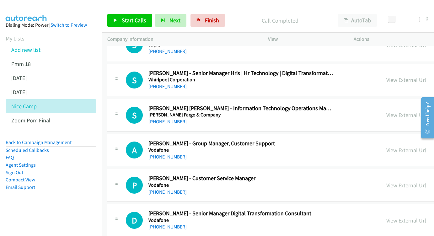
click at [402, 111] on link "View External Url" at bounding box center [406, 114] width 40 height 7
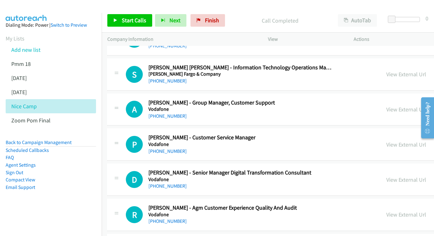
scroll to position [1840, 0]
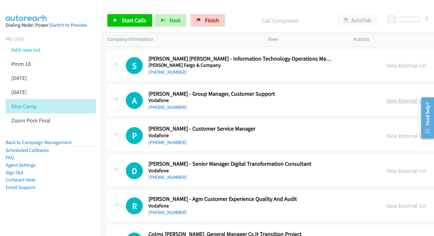
click at [421, 97] on link "View External Url" at bounding box center [406, 100] width 40 height 7
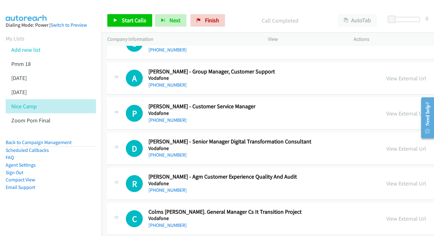
scroll to position [1864, 0]
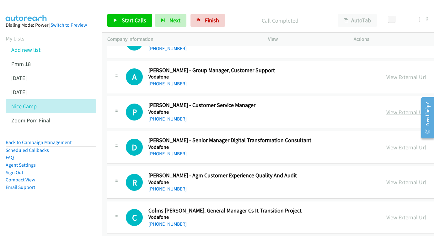
click at [413, 108] on link "View External Url" at bounding box center [406, 111] width 40 height 7
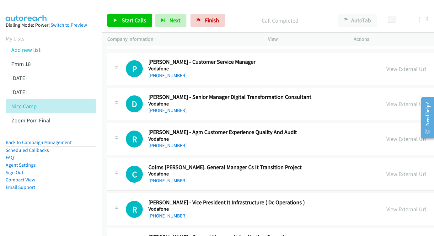
scroll to position [1916, 0]
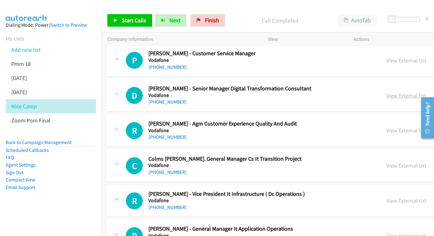
click at [409, 92] on link "View External Url" at bounding box center [406, 95] width 40 height 7
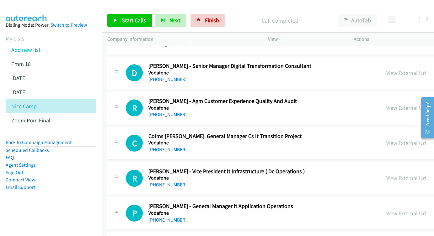
scroll to position [1939, 0]
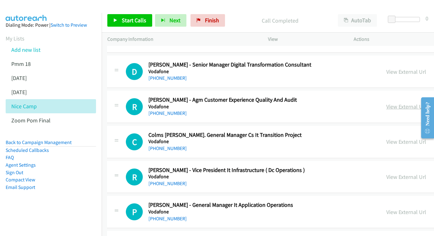
click at [402, 103] on link "View External Url" at bounding box center [406, 106] width 40 height 7
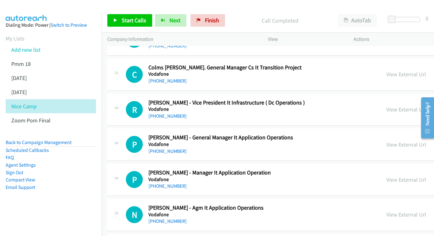
scroll to position [2017, 0]
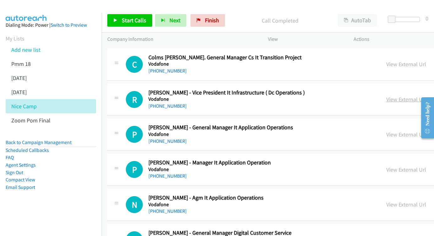
click at [404, 96] on link "View External Url" at bounding box center [406, 99] width 40 height 7
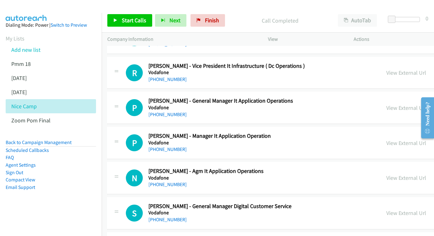
scroll to position [2045, 0]
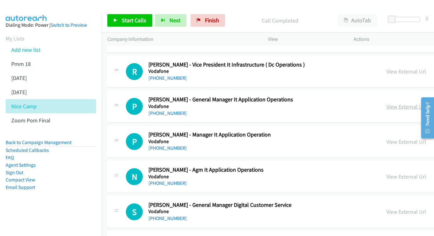
click at [413, 103] on link "View External Url" at bounding box center [406, 106] width 40 height 7
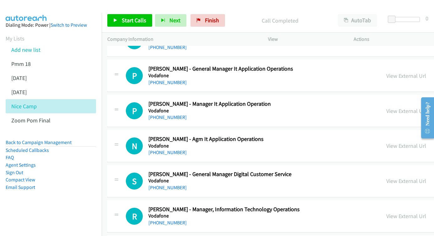
scroll to position [2083, 0]
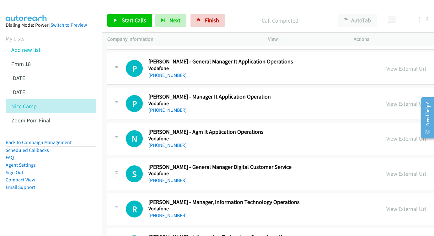
click at [414, 100] on link "View External Url" at bounding box center [406, 103] width 40 height 7
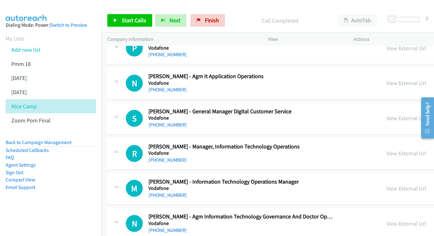
scroll to position [2147, 0]
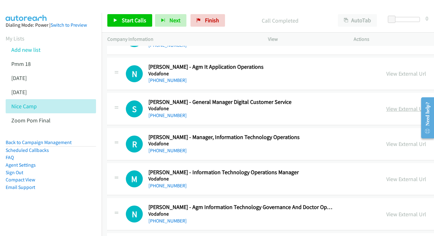
click at [406, 105] on link "View External Url" at bounding box center [406, 108] width 40 height 7
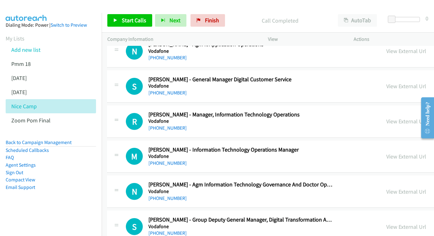
scroll to position [2171, 0]
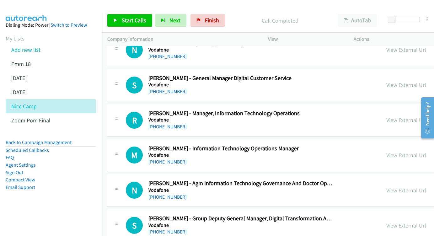
click at [405, 116] on link "View External Url" at bounding box center [406, 119] width 40 height 7
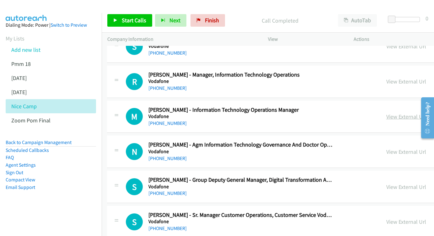
scroll to position [2223, 0]
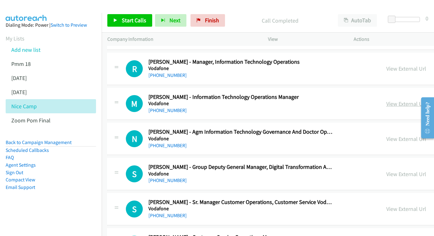
click at [407, 100] on link "View External Url" at bounding box center [406, 103] width 40 height 7
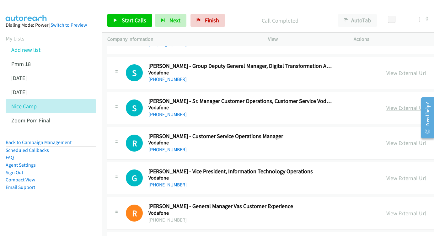
scroll to position [2323, 0]
click at [406, 104] on link "View External Url" at bounding box center [406, 107] width 40 height 7
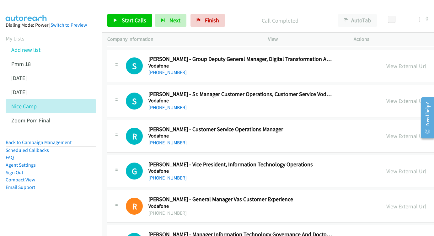
scroll to position [2345, 0]
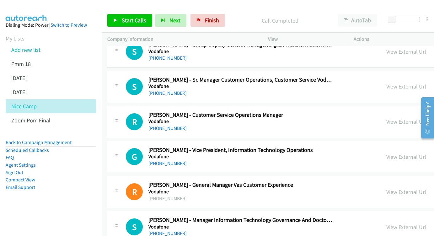
click at [411, 118] on link "View External Url" at bounding box center [406, 121] width 40 height 7
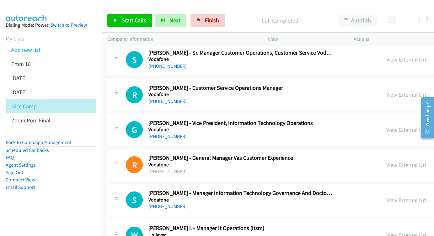
scroll to position [2381, 0]
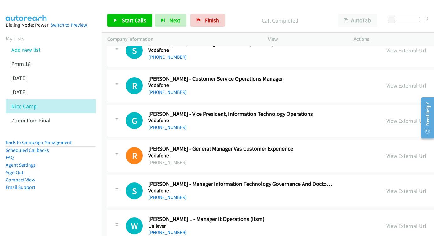
click at [412, 117] on link "View External Url" at bounding box center [406, 120] width 40 height 7
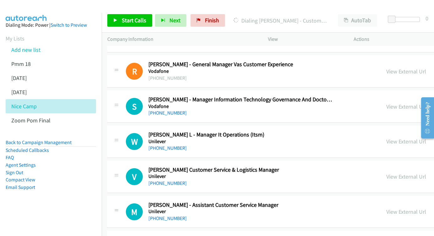
scroll to position [2467, 0]
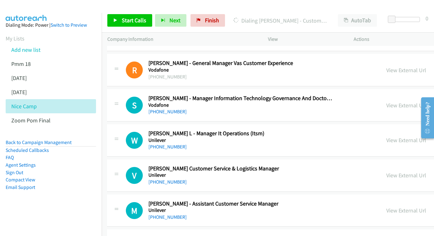
click at [404, 102] on link "View External Url" at bounding box center [406, 105] width 40 height 7
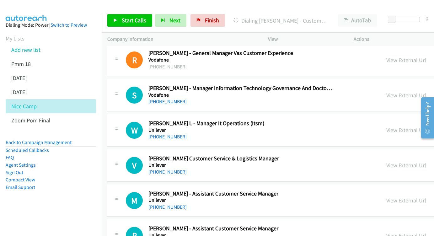
scroll to position [2478, 0]
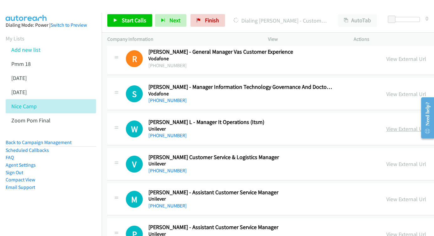
click at [413, 125] on link "View External Url" at bounding box center [406, 128] width 40 height 7
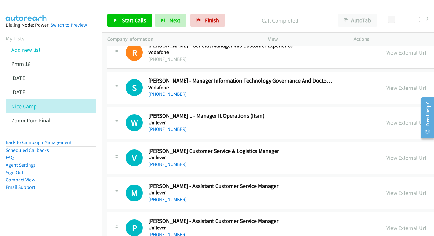
scroll to position [2529, 0]
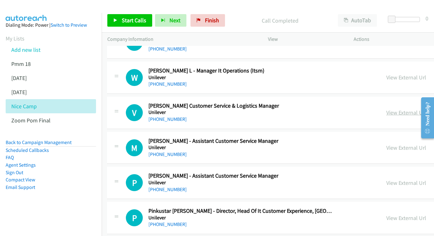
click at [404, 109] on link "View External Url" at bounding box center [406, 112] width 40 height 7
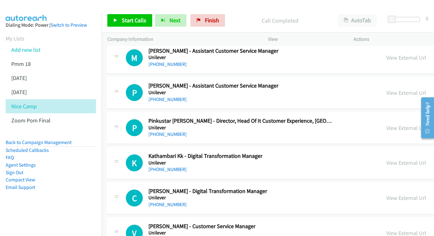
scroll to position [2620, 0]
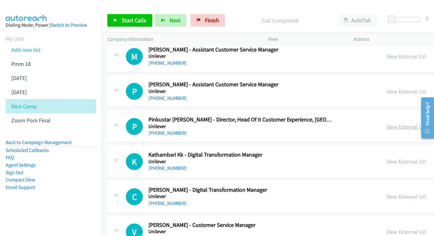
click at [396, 123] on link "View External Url" at bounding box center [406, 126] width 40 height 7
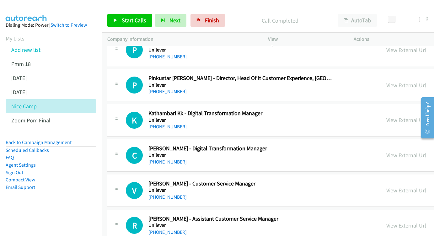
scroll to position [2663, 0]
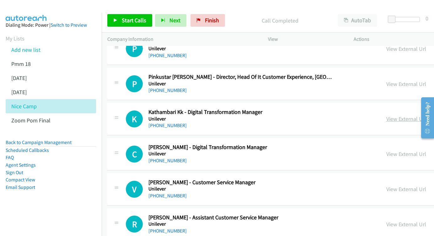
click at [400, 115] on link "View External Url" at bounding box center [406, 118] width 40 height 7
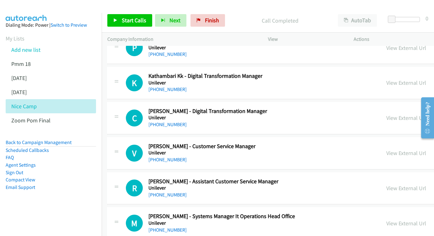
scroll to position [2700, 0]
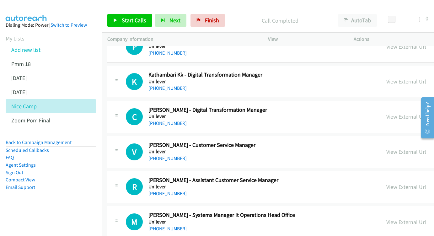
click at [414, 113] on link "View External Url" at bounding box center [406, 116] width 40 height 7
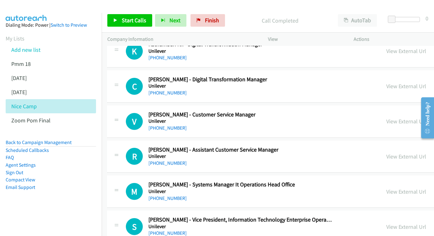
scroll to position [2732, 0]
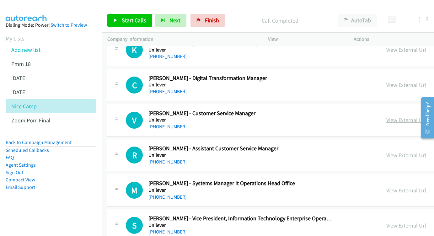
click at [402, 116] on link "View External Url" at bounding box center [406, 119] width 40 height 7
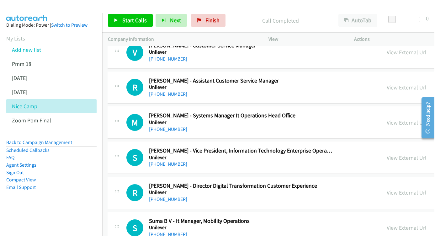
scroll to position [2801, 0]
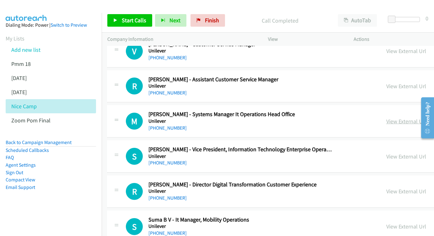
click at [402, 118] on link "View External Url" at bounding box center [406, 121] width 40 height 7
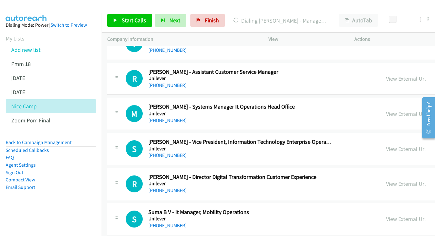
scroll to position [2828, 0]
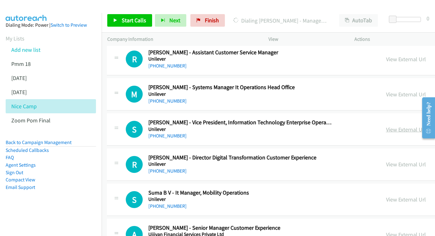
click at [415, 126] on link "View External Url" at bounding box center [406, 129] width 40 height 7
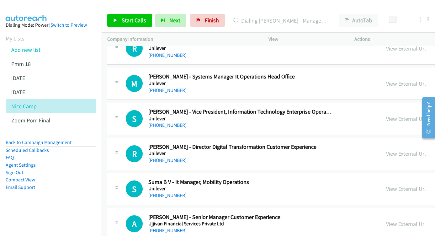
scroll to position [2863, 0]
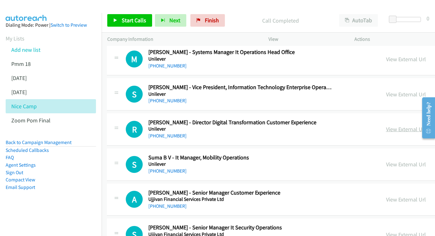
click at [409, 125] on link "View External Url" at bounding box center [406, 128] width 40 height 7
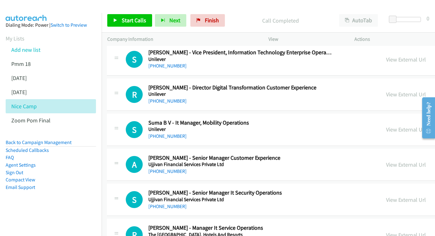
scroll to position [2910, 0]
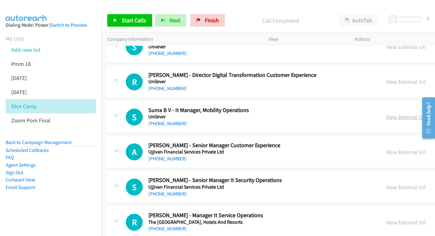
click at [399, 113] on link "View External Url" at bounding box center [406, 116] width 40 height 7
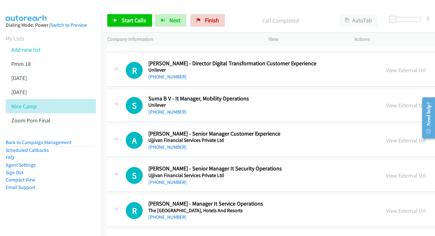
scroll to position [2932, 0]
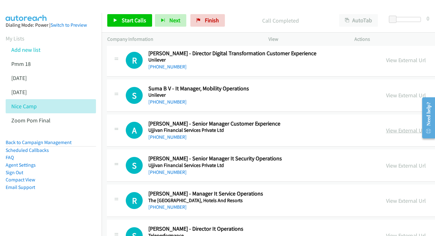
click at [399, 127] on link "View External Url" at bounding box center [406, 130] width 40 height 7
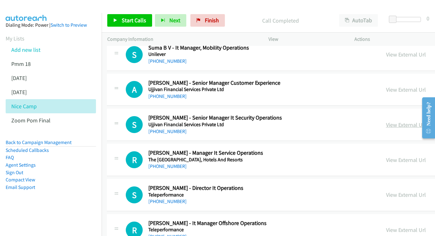
click at [412, 121] on link "View External Url" at bounding box center [406, 124] width 40 height 7
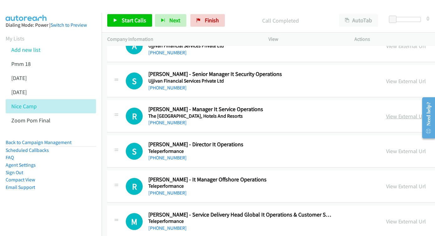
click at [414, 113] on link "View External Url" at bounding box center [406, 116] width 40 height 7
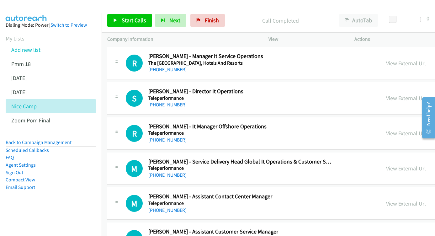
scroll to position [3057, 0]
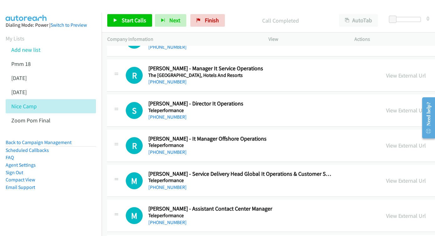
click at [413, 107] on link "View External Url" at bounding box center [406, 110] width 40 height 7
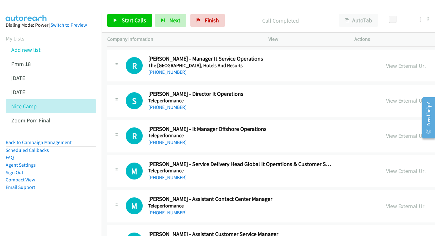
scroll to position [3077, 0]
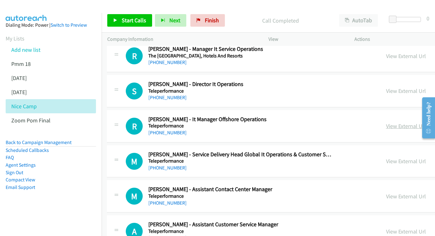
click at [417, 122] on link "View External Url" at bounding box center [406, 125] width 40 height 7
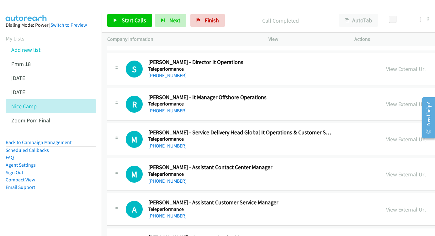
scroll to position [3111, 0]
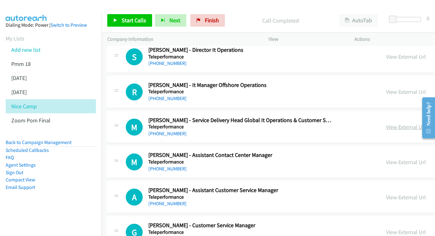
click at [417, 123] on link "View External Url" at bounding box center [406, 126] width 40 height 7
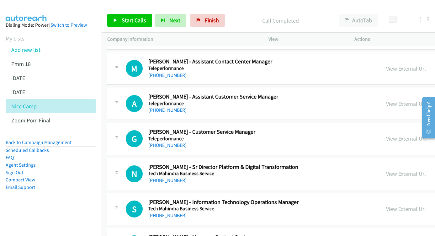
scroll to position [3205, 0]
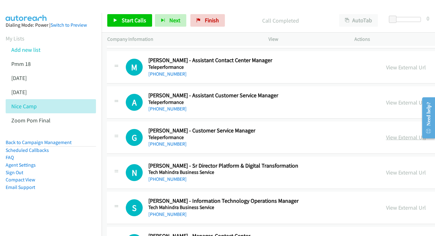
click at [391, 134] on link "View External Url" at bounding box center [406, 137] width 40 height 7
